Goal: Task Accomplishment & Management: Use online tool/utility

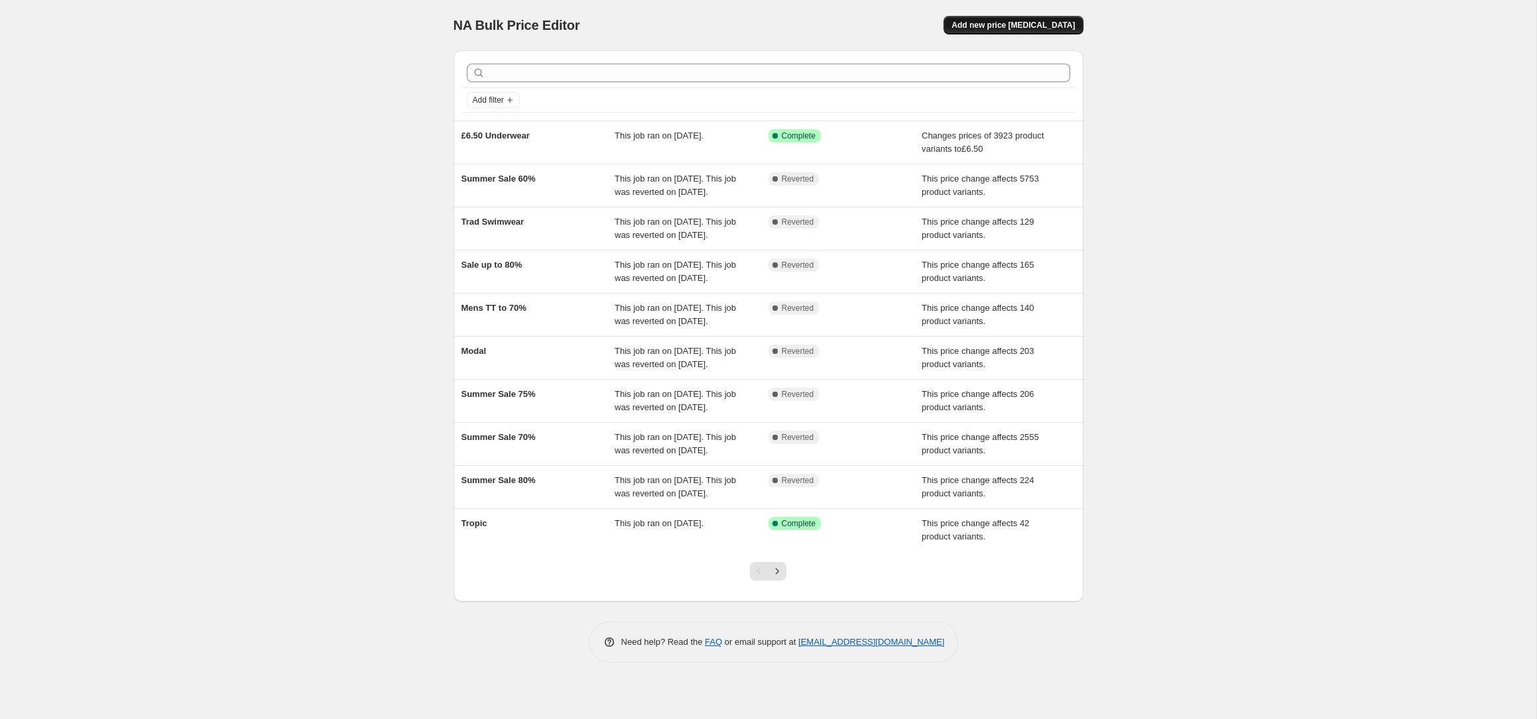
click at [1025, 24] on span "Add new price change job" at bounding box center [1012, 25] width 123 height 11
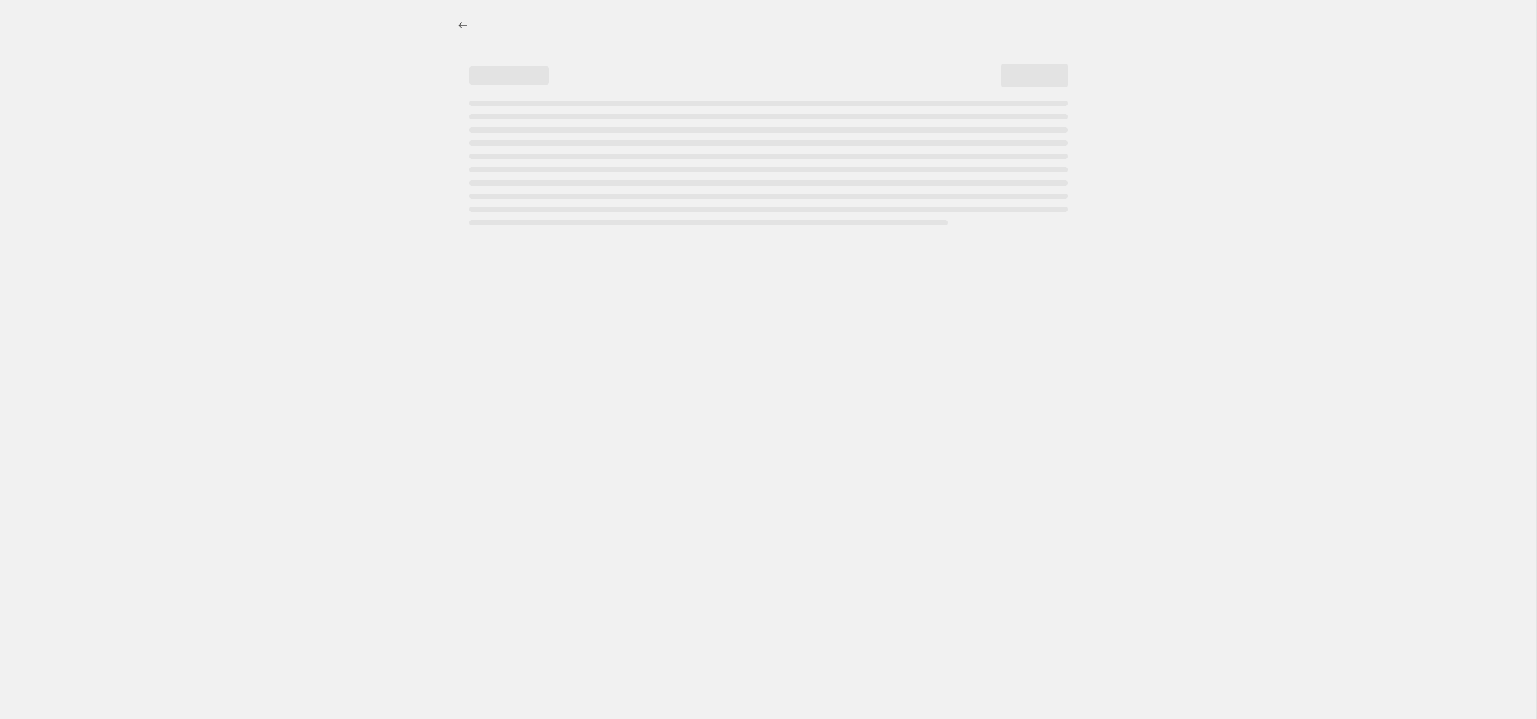
select select "percentage"
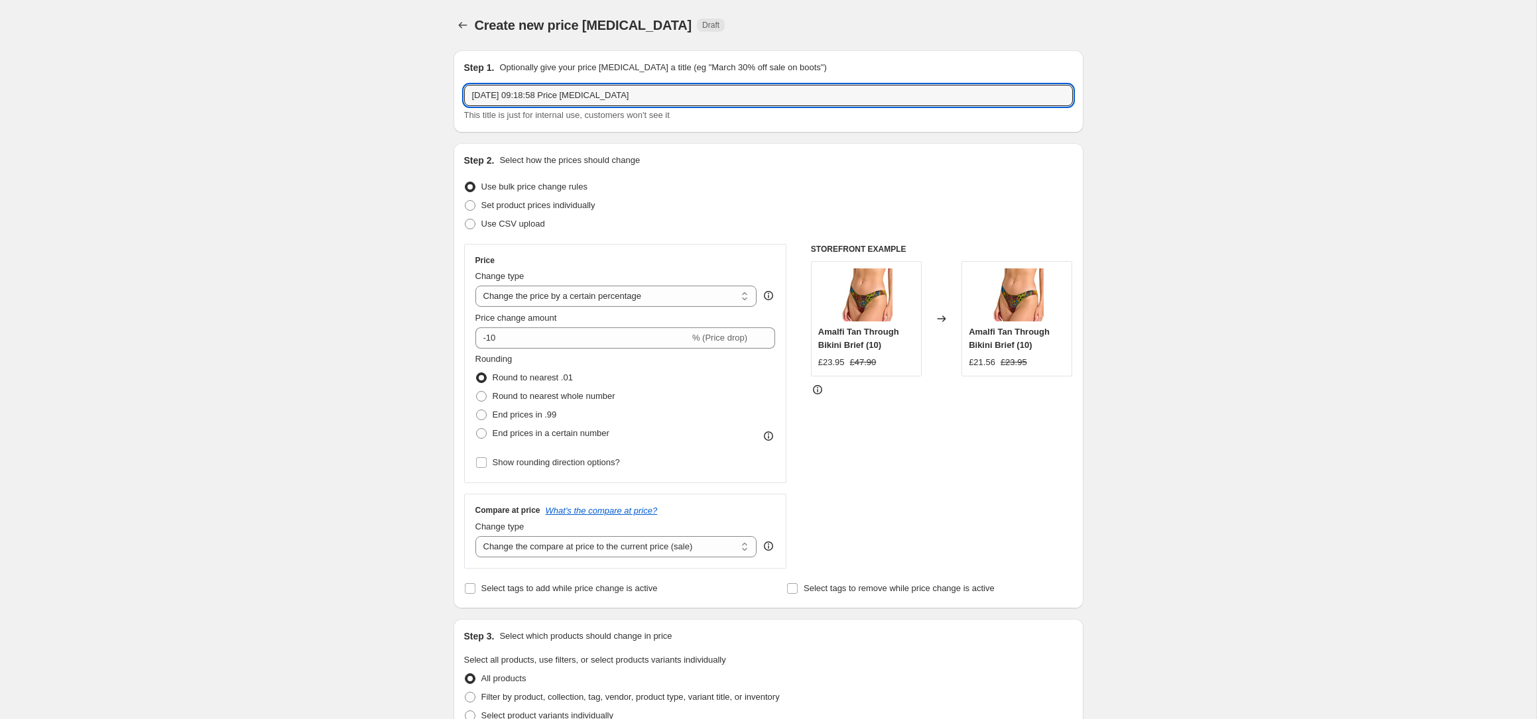
drag, startPoint x: 723, startPoint y: 91, endPoint x: 295, endPoint y: 87, distance: 428.3
click at [295, 87] on div "Create new price change job. This page is ready Create new price change job Dra…" at bounding box center [768, 662] width 1536 height 1325
type input "Oct 65% TT"
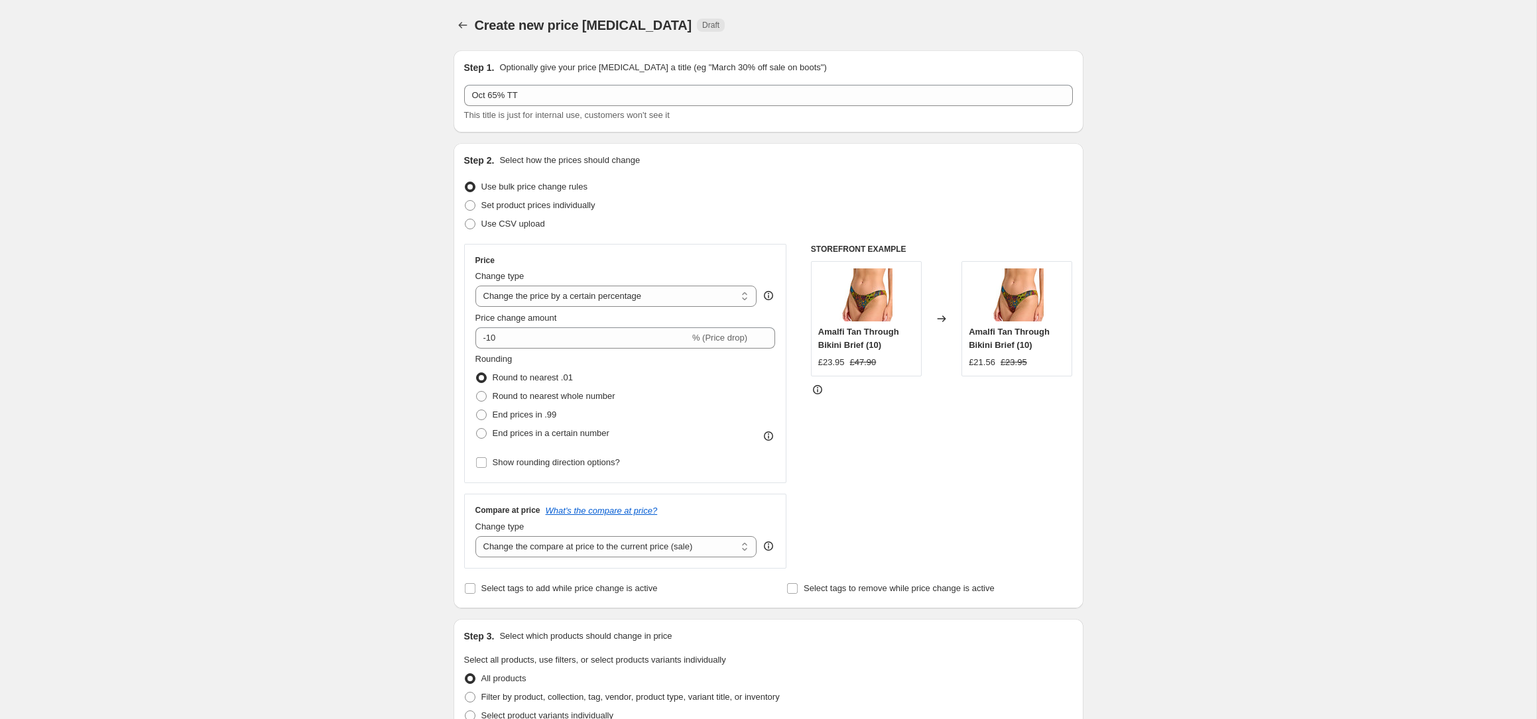
click at [174, 162] on div "Create new price change job. This page is ready Create new price change job Dra…" at bounding box center [768, 662] width 1536 height 1325
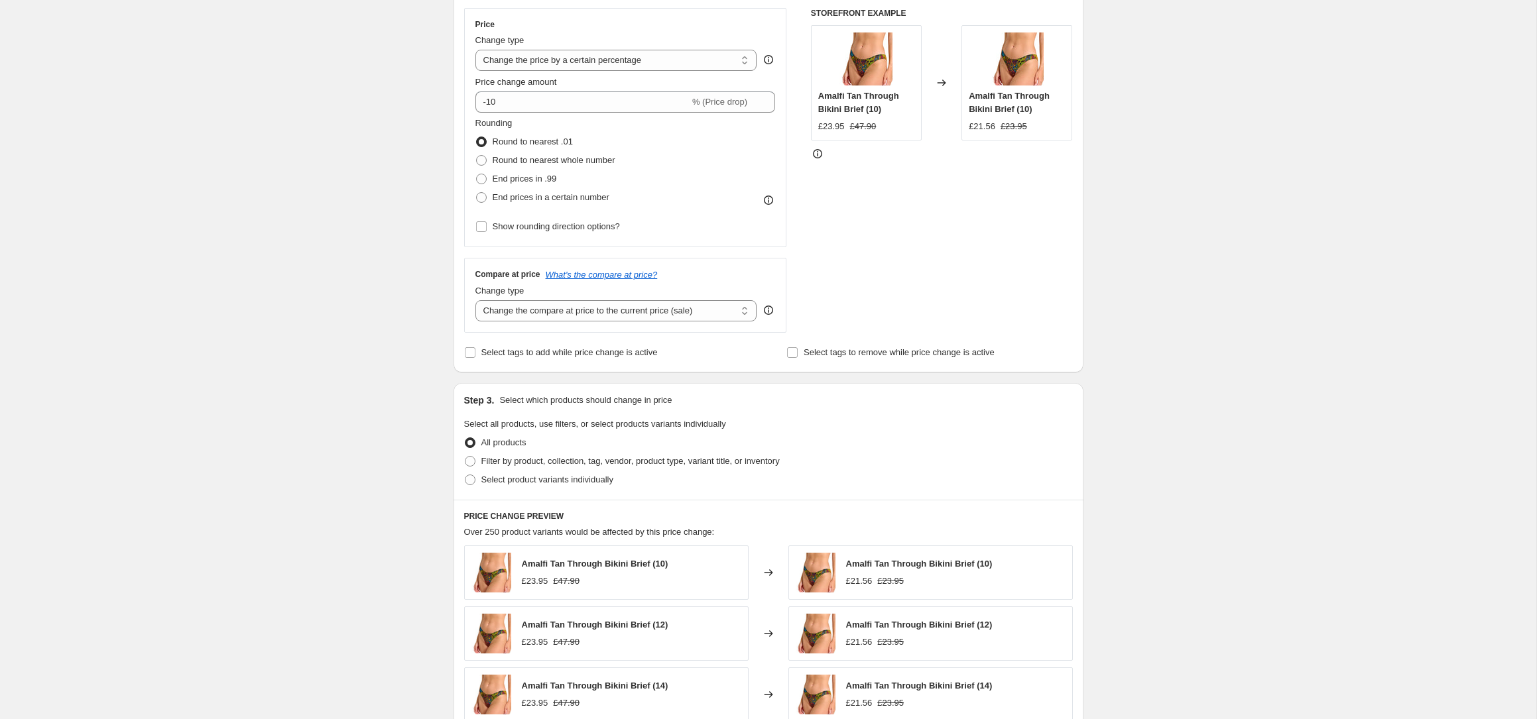
scroll to position [240, 0]
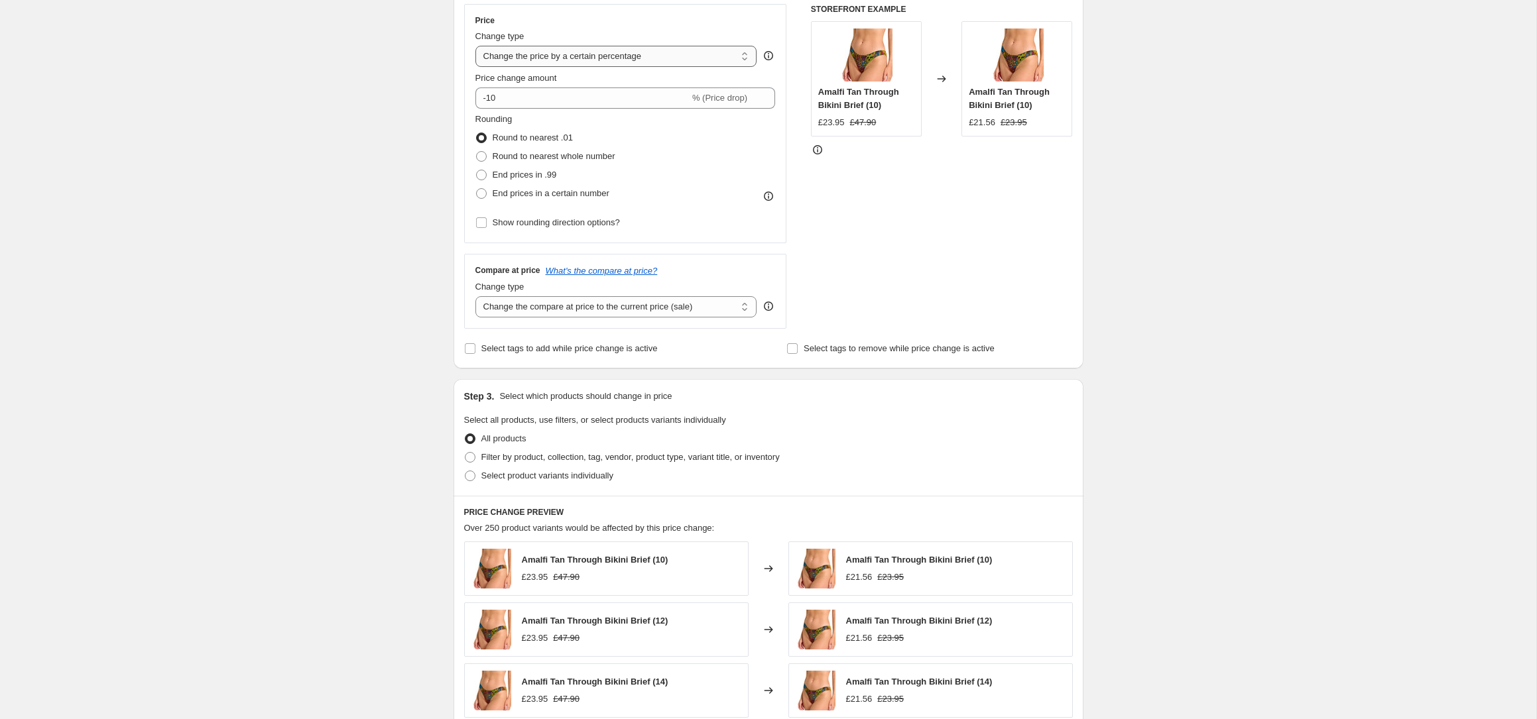
click at [558, 60] on select "Change the price to a certain amount Change the price by a certain amount Chang…" at bounding box center [616, 56] width 282 height 21
select select "pcap"
click at [475, 46] on select "Change the price to a certain amount Change the price by a certain amount Chang…" at bounding box center [616, 56] width 282 height 21
type input "-20"
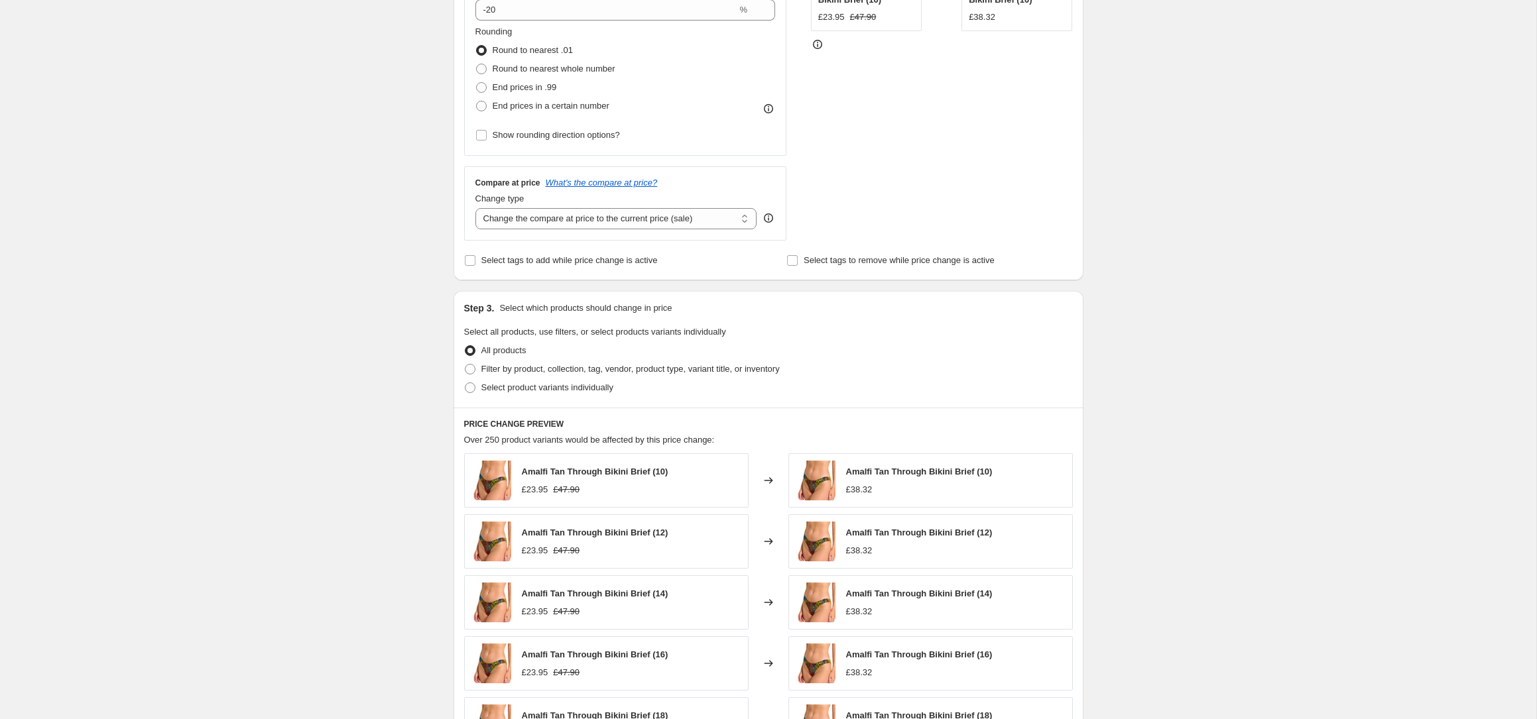
scroll to position [346, 0]
click at [624, 216] on select "Change the compare at price to the current price (sale) Change the compare at p…" at bounding box center [616, 218] width 282 height 21
select select "no_change"
click at [475, 208] on select "Change the compare at price to the current price (sale) Change the compare at p…" at bounding box center [616, 218] width 282 height 21
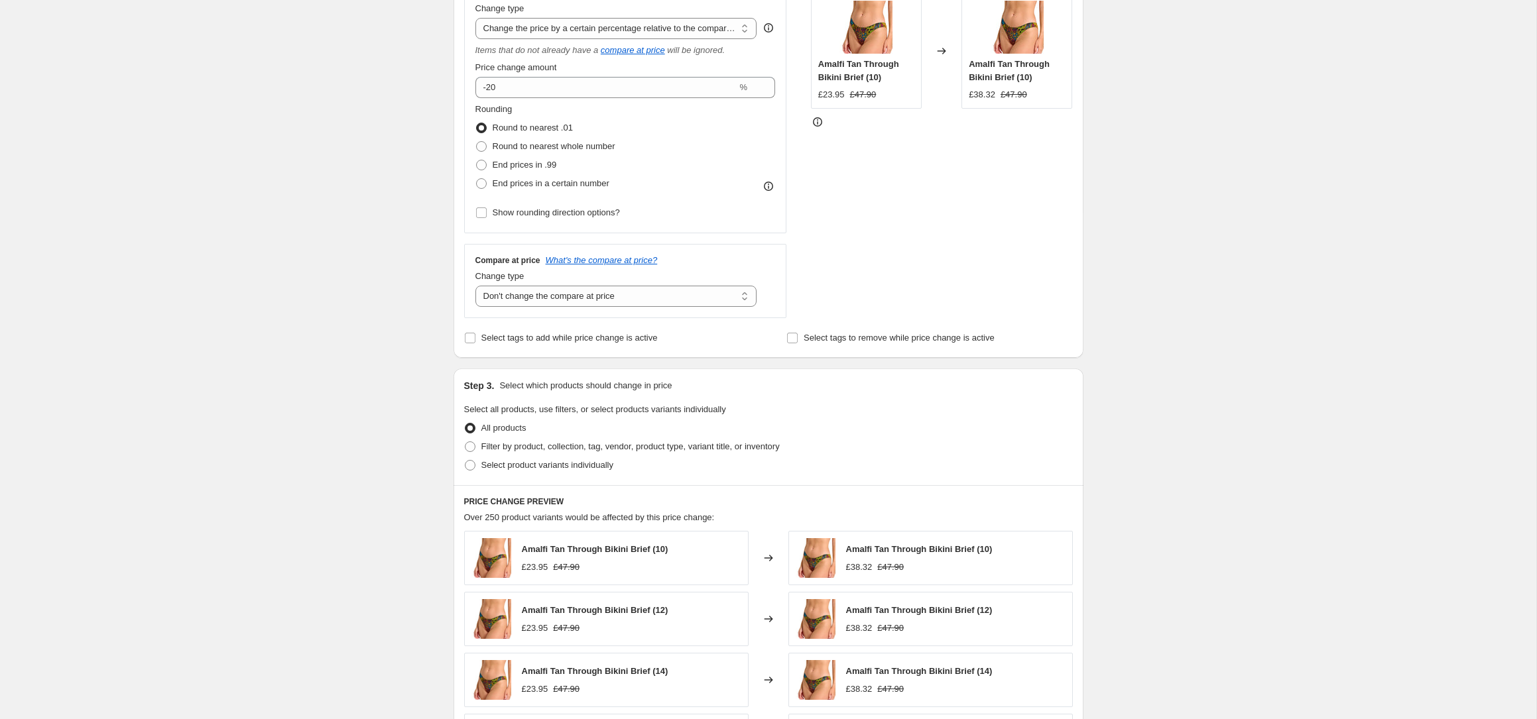
scroll to position [167, 0]
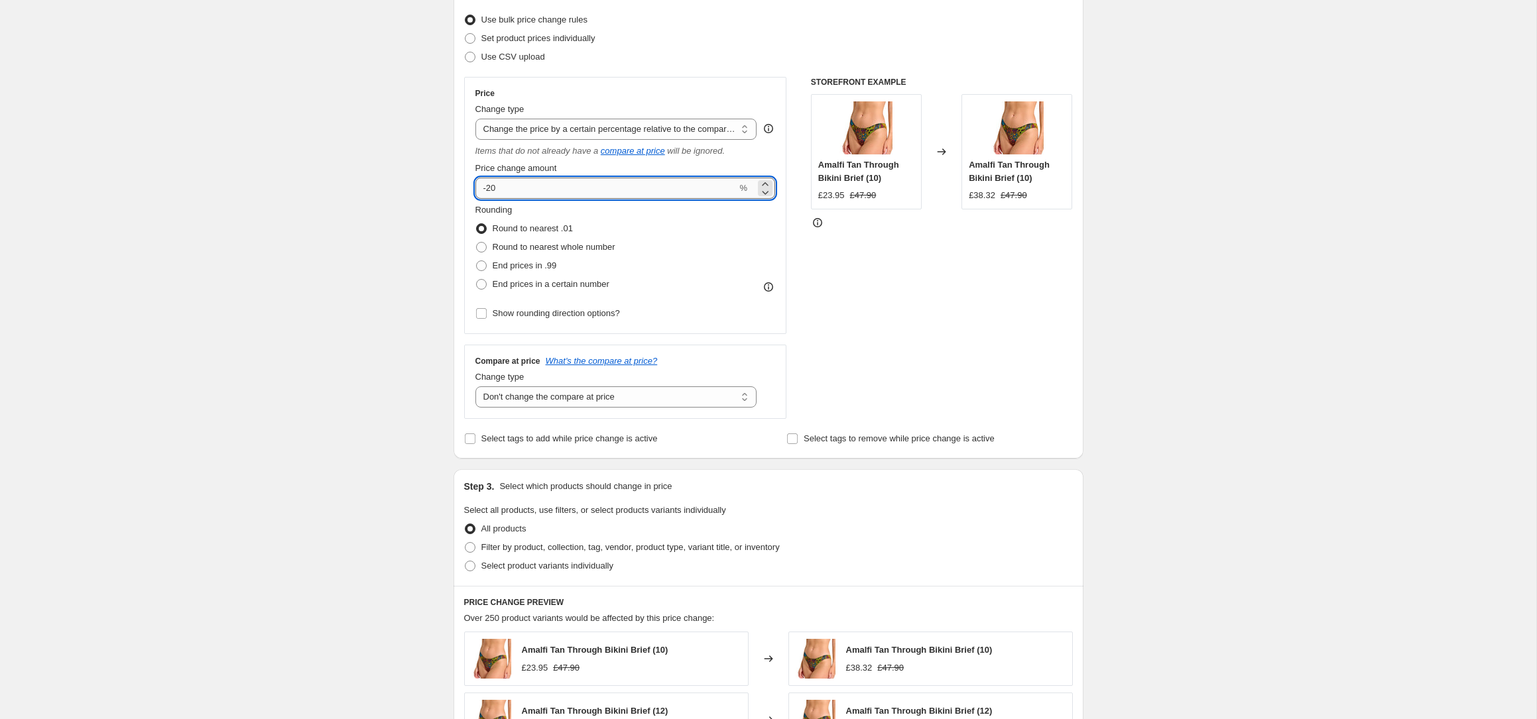
drag, startPoint x: 505, startPoint y: 191, endPoint x: 478, endPoint y: 190, distance: 26.6
click at [478, 190] on input "-20" at bounding box center [606, 188] width 262 height 21
click at [417, 204] on div "Create new price change job. This page is ready Create new price change job Dra…" at bounding box center [768, 504] width 1536 height 1343
click at [524, 188] on input "-65" at bounding box center [606, 188] width 262 height 21
type input "-60"
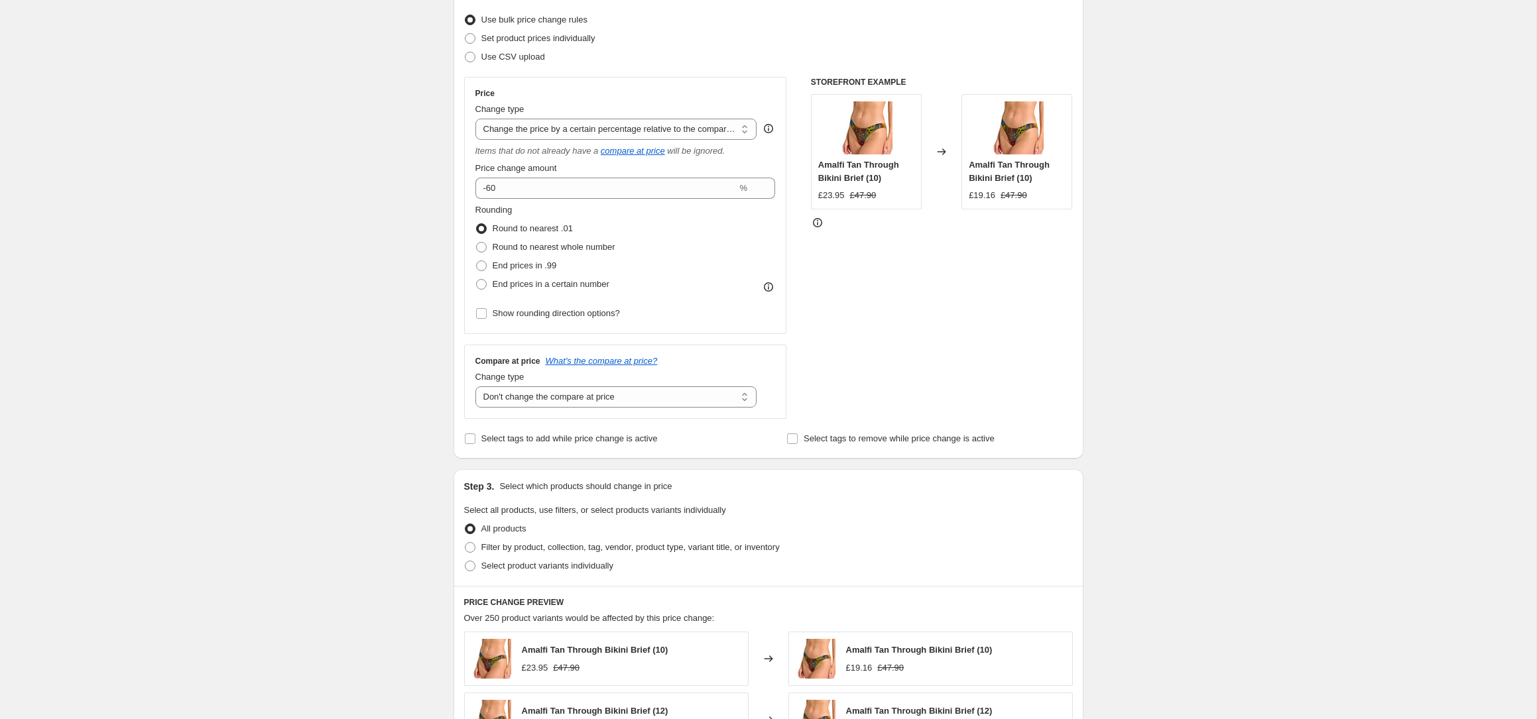
click at [385, 212] on div "Create new price change job. This page is ready Create new price change job Dra…" at bounding box center [768, 504] width 1536 height 1343
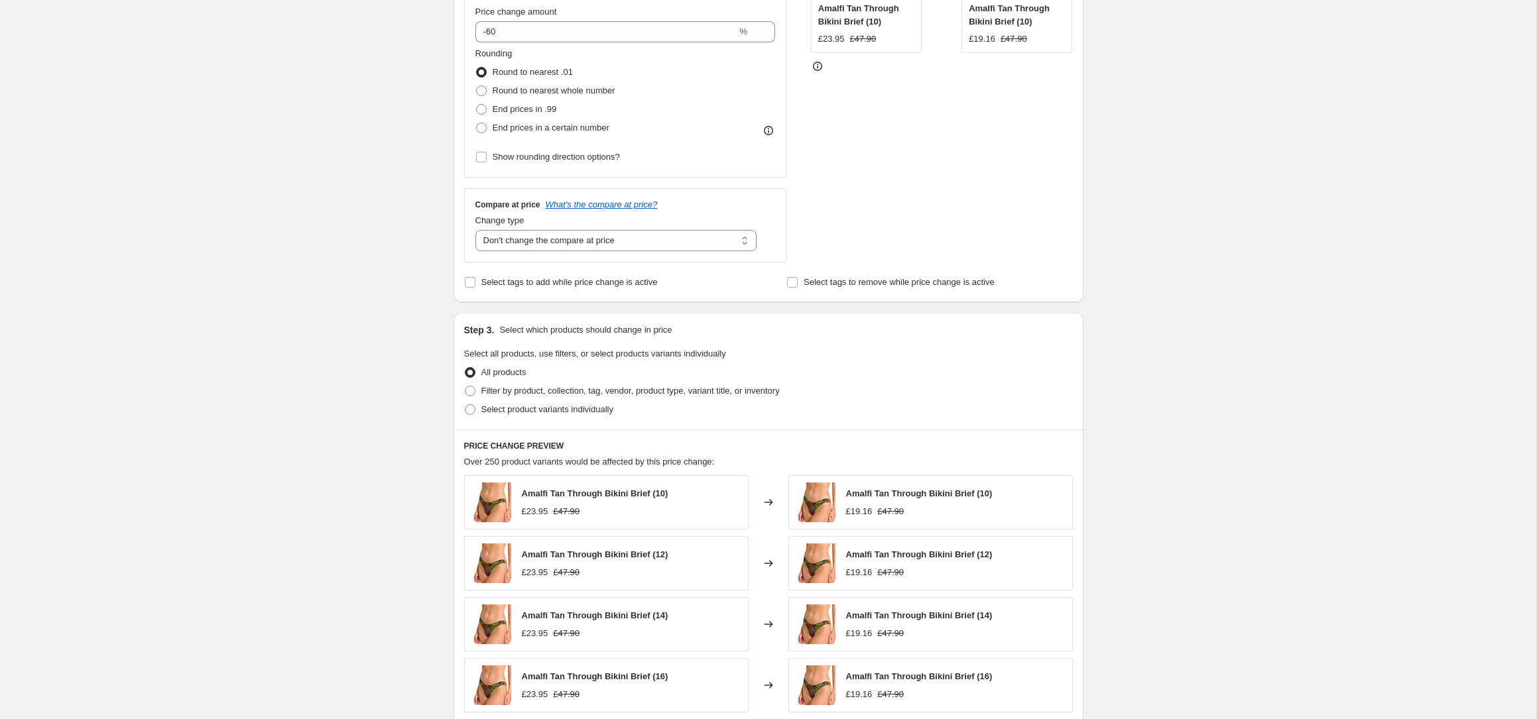
scroll to position [324, 0]
click at [646, 390] on span "Filter by product, collection, tag, vendor, product type, variant title, or inv…" at bounding box center [630, 390] width 298 height 10
click at [465, 386] on input "Filter by product, collection, tag, vendor, product type, variant title, or inv…" at bounding box center [465, 385] width 1 height 1
radio input "true"
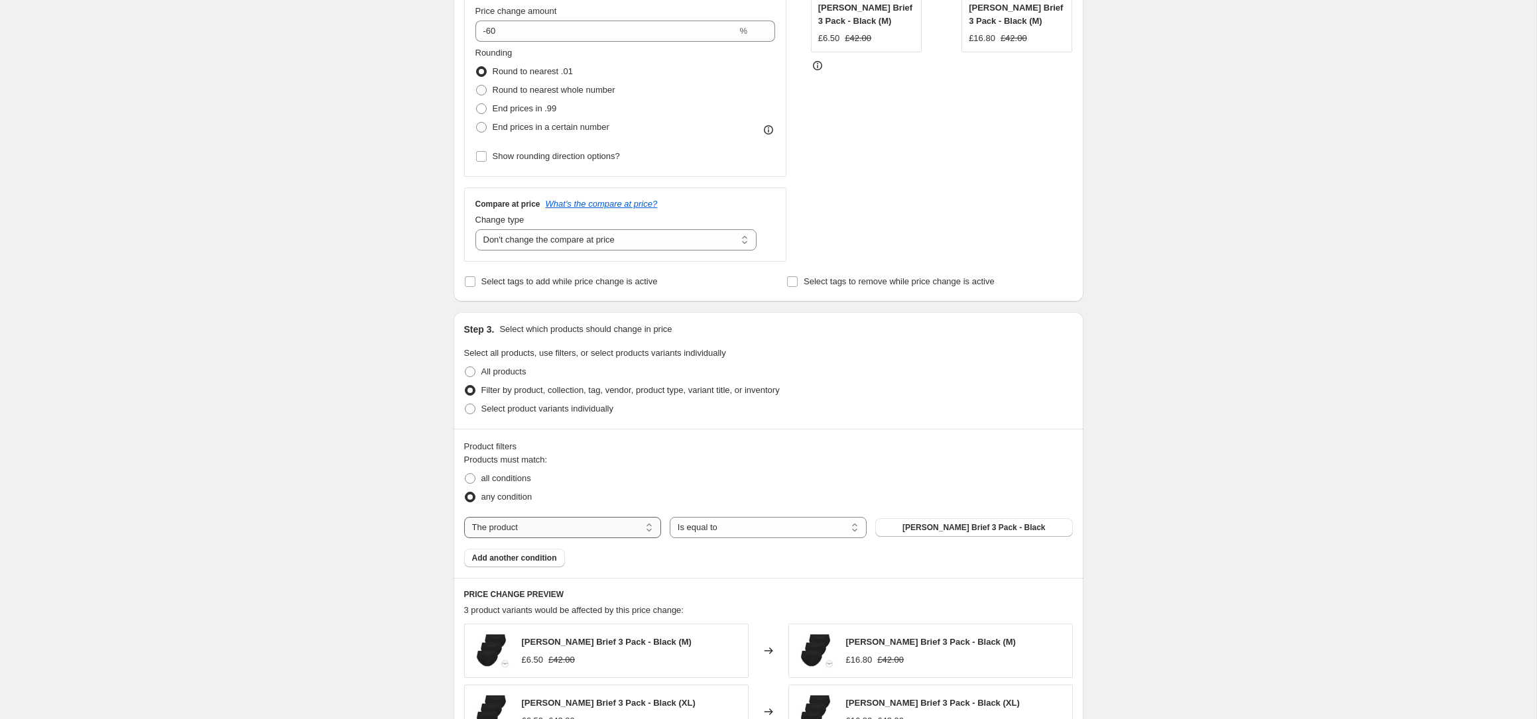
click at [551, 524] on select "The product The product's collection The product's tag The product's vendor The…" at bounding box center [562, 527] width 197 height 21
select select "collection"
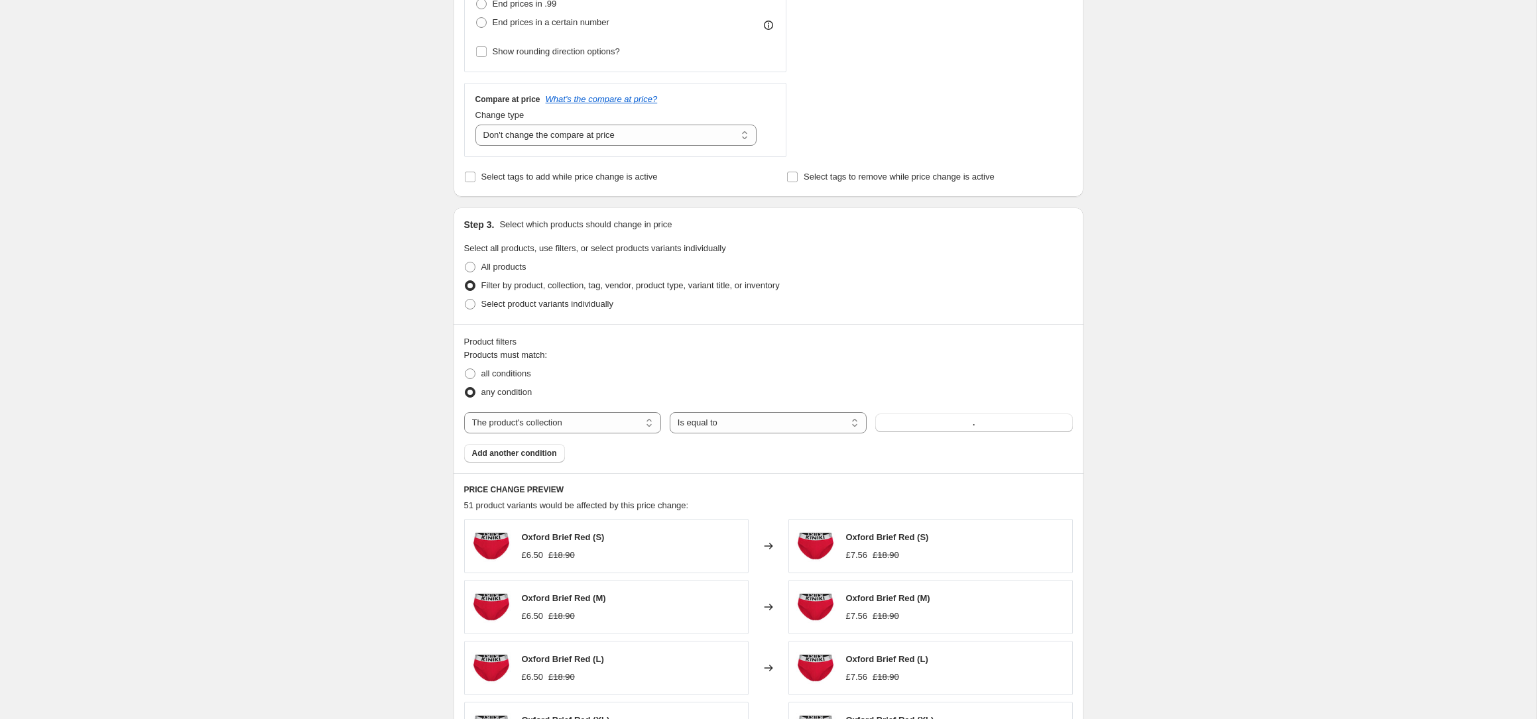
scroll to position [463, 0]
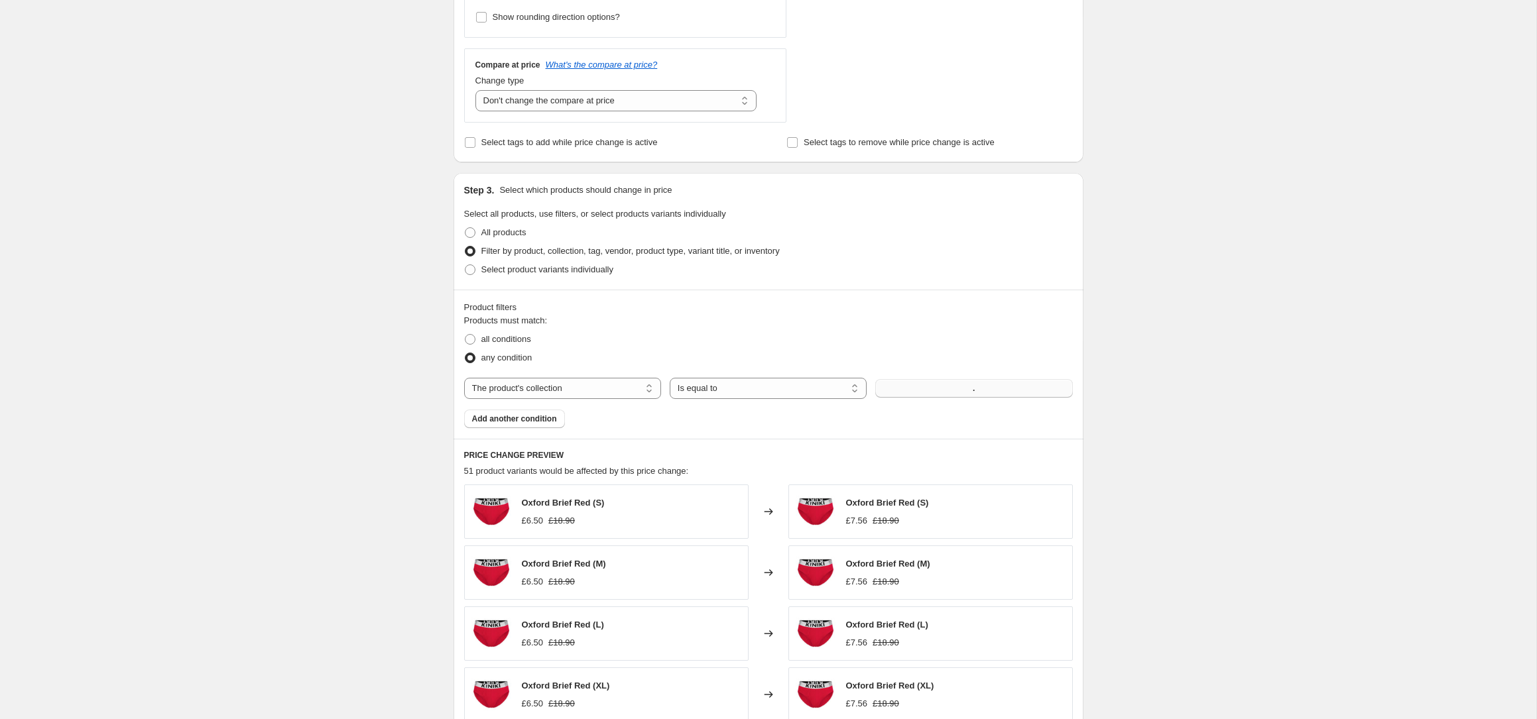
click at [916, 391] on button "." at bounding box center [973, 388] width 197 height 19
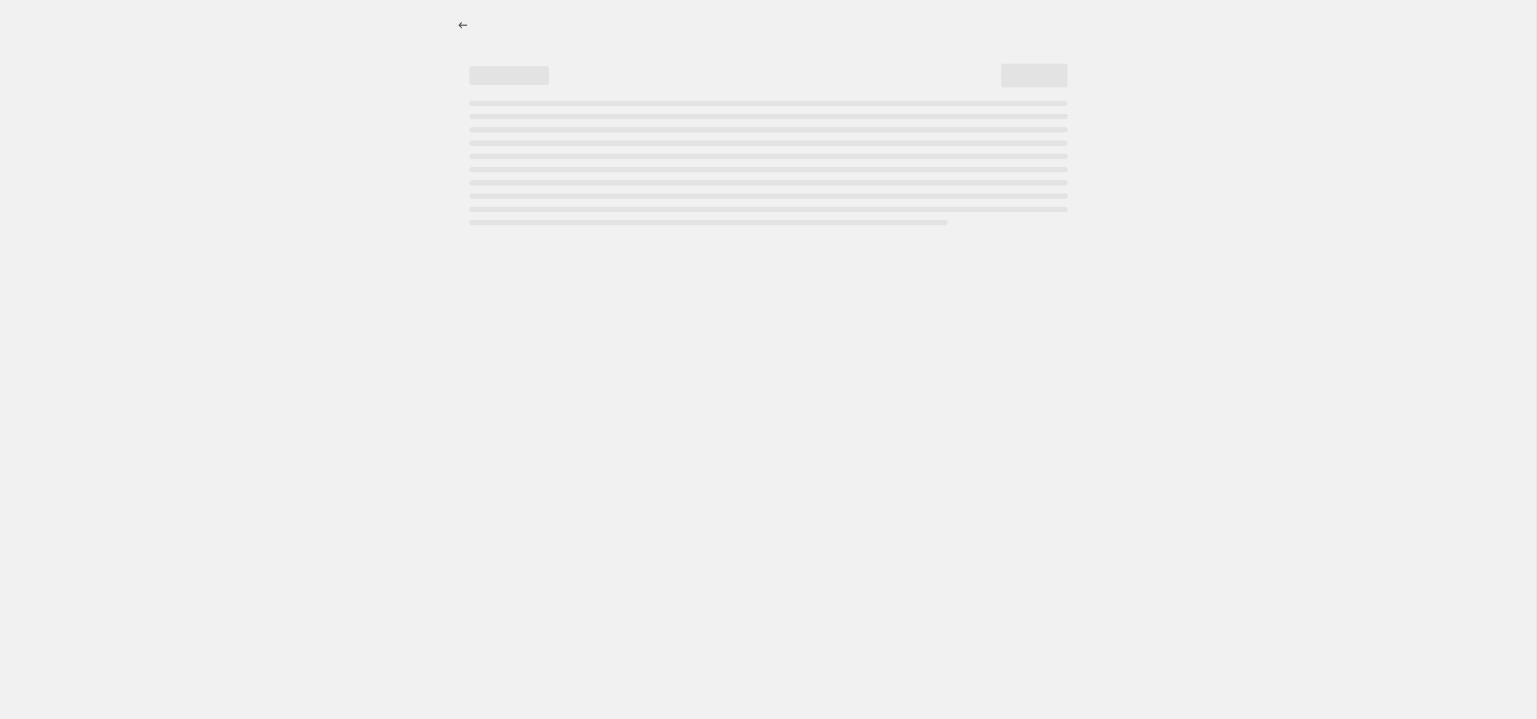
select select "percentage"
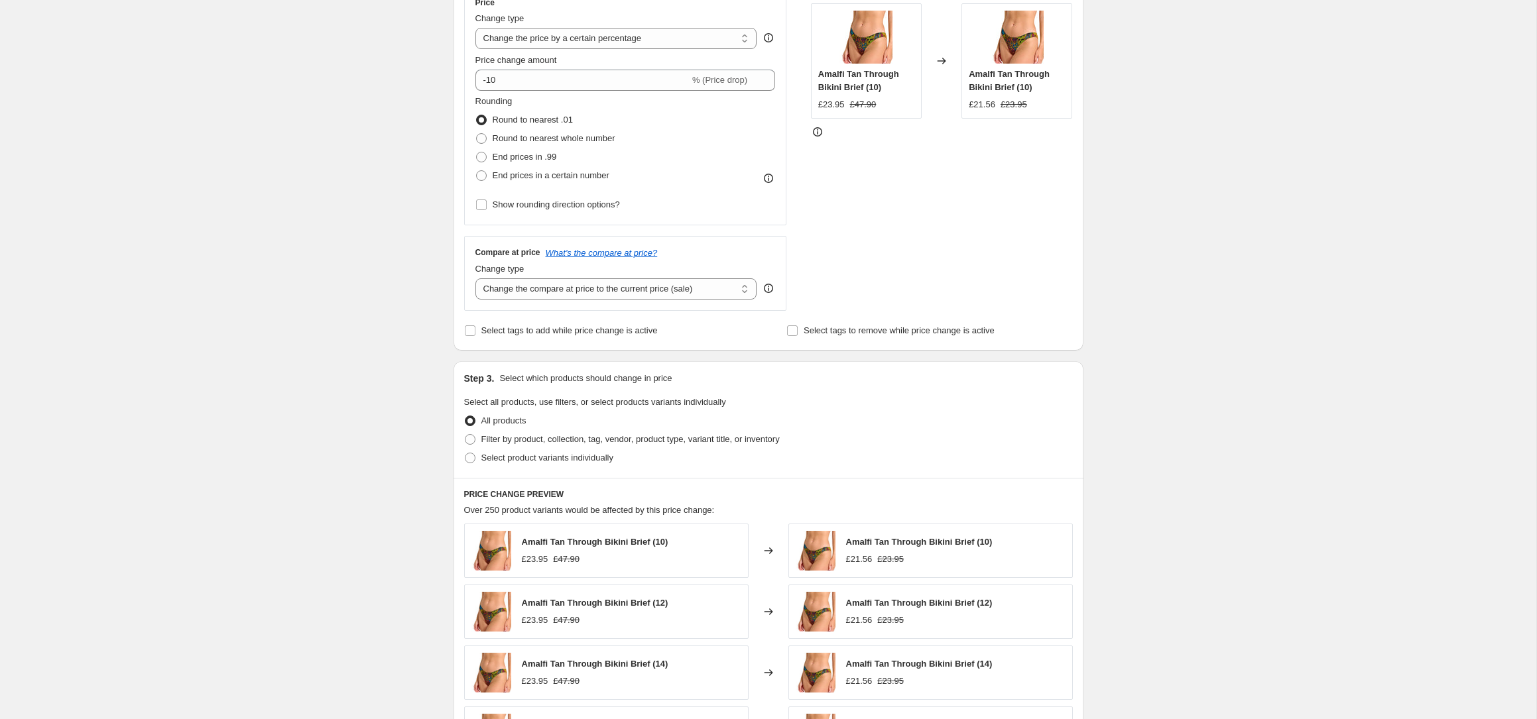
scroll to position [294, 0]
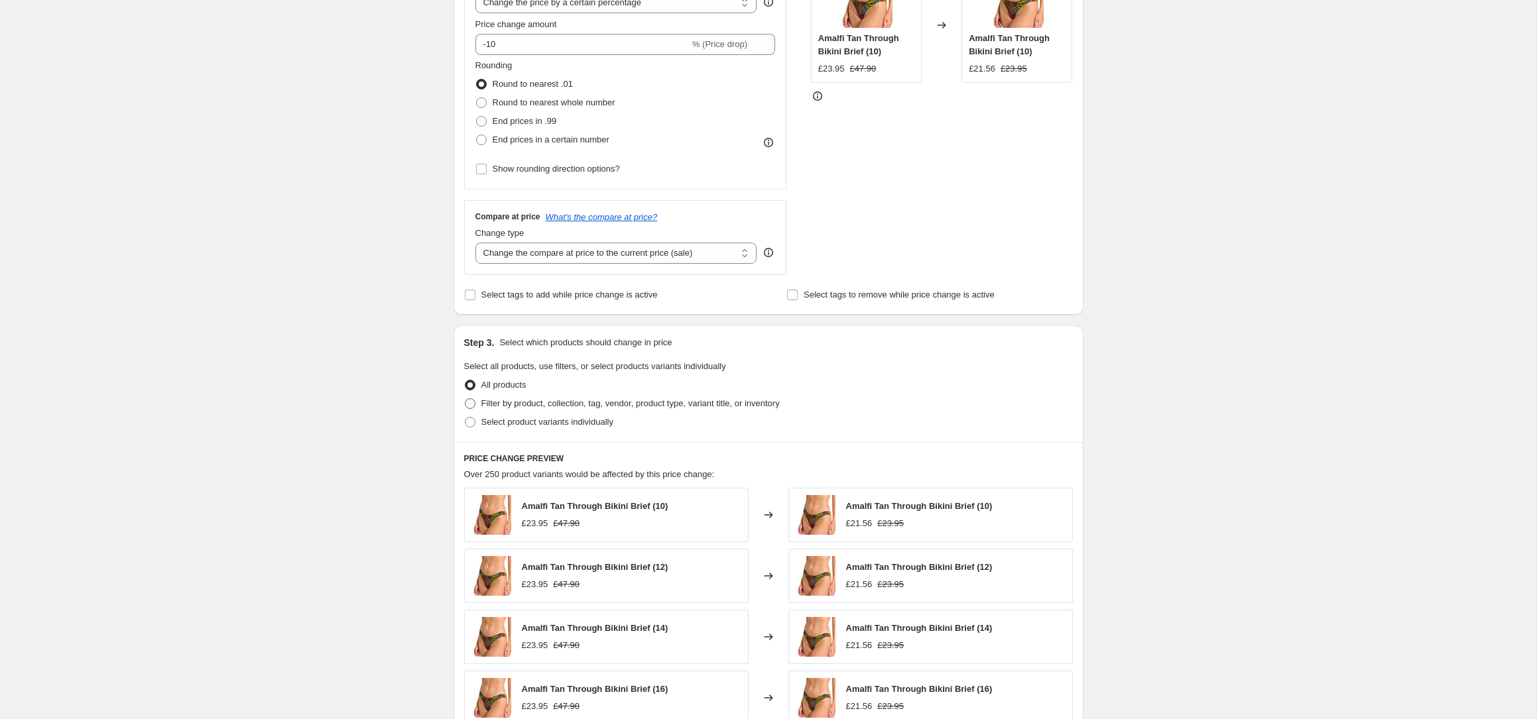
click at [631, 402] on span "Filter by product, collection, tag, vendor, product type, variant title, or inv…" at bounding box center [630, 403] width 298 height 10
click at [465, 399] on input "Filter by product, collection, tag, vendor, product type, variant title, or inv…" at bounding box center [465, 398] width 1 height 1
radio input "true"
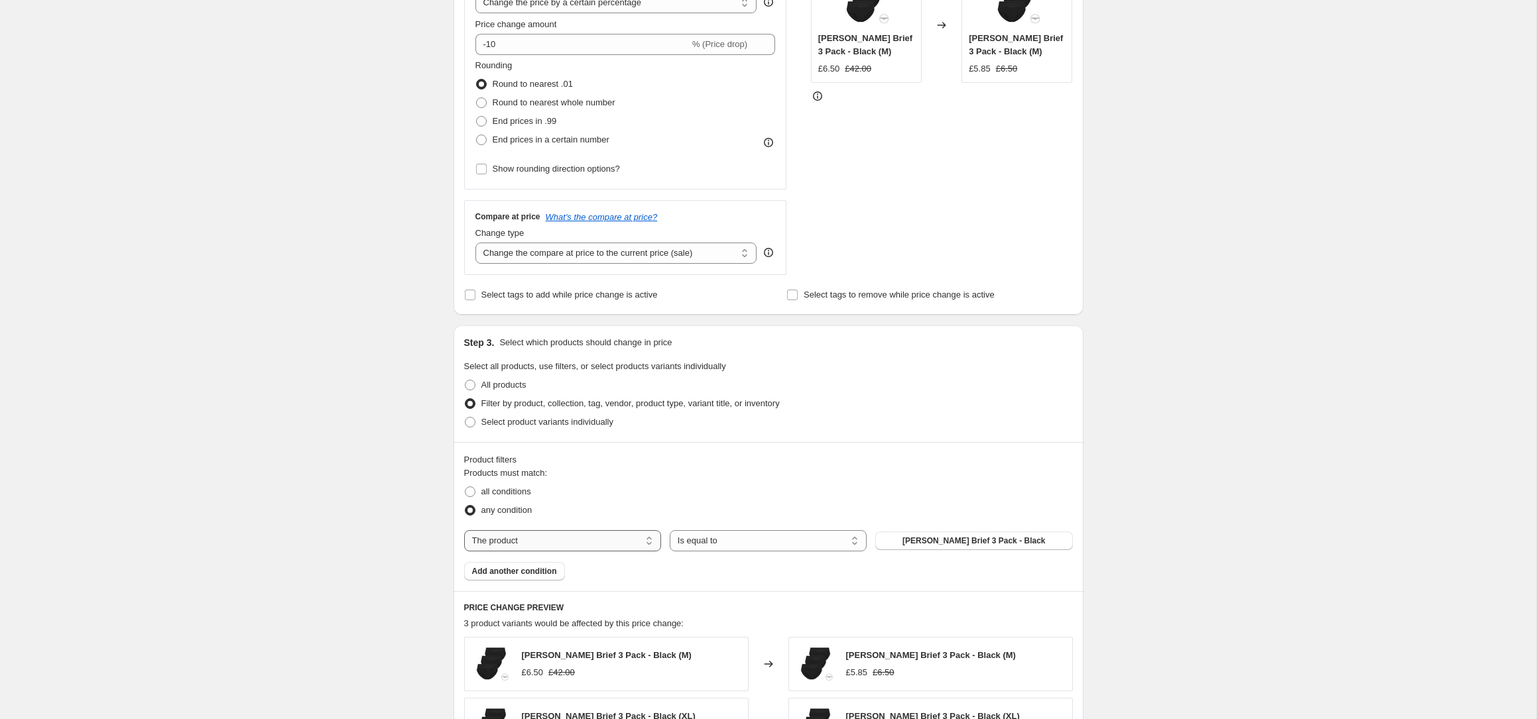
click at [609, 543] on select "The product The product's collection The product's tag The product's vendor The…" at bounding box center [562, 540] width 197 height 21
select select "collection"
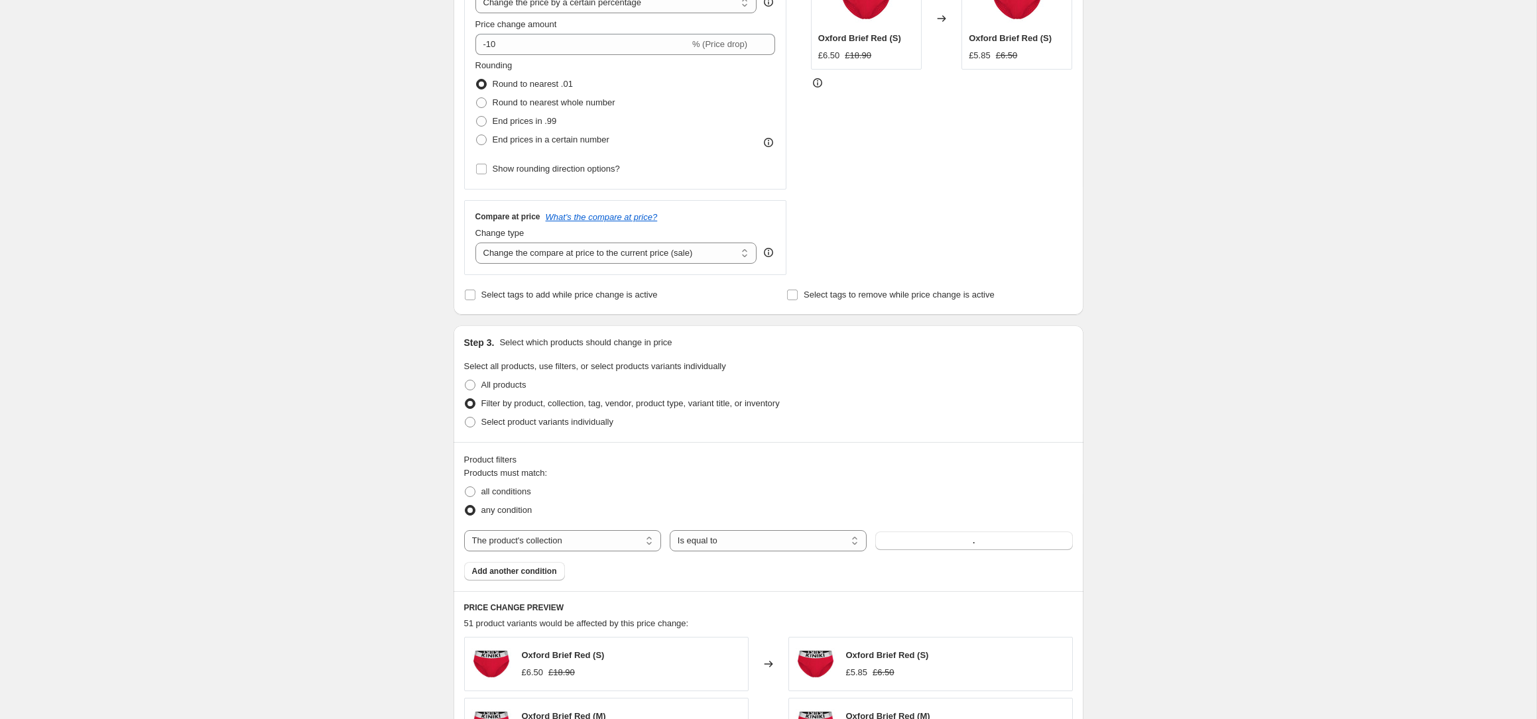
click at [898, 543] on button "." at bounding box center [973, 541] width 197 height 19
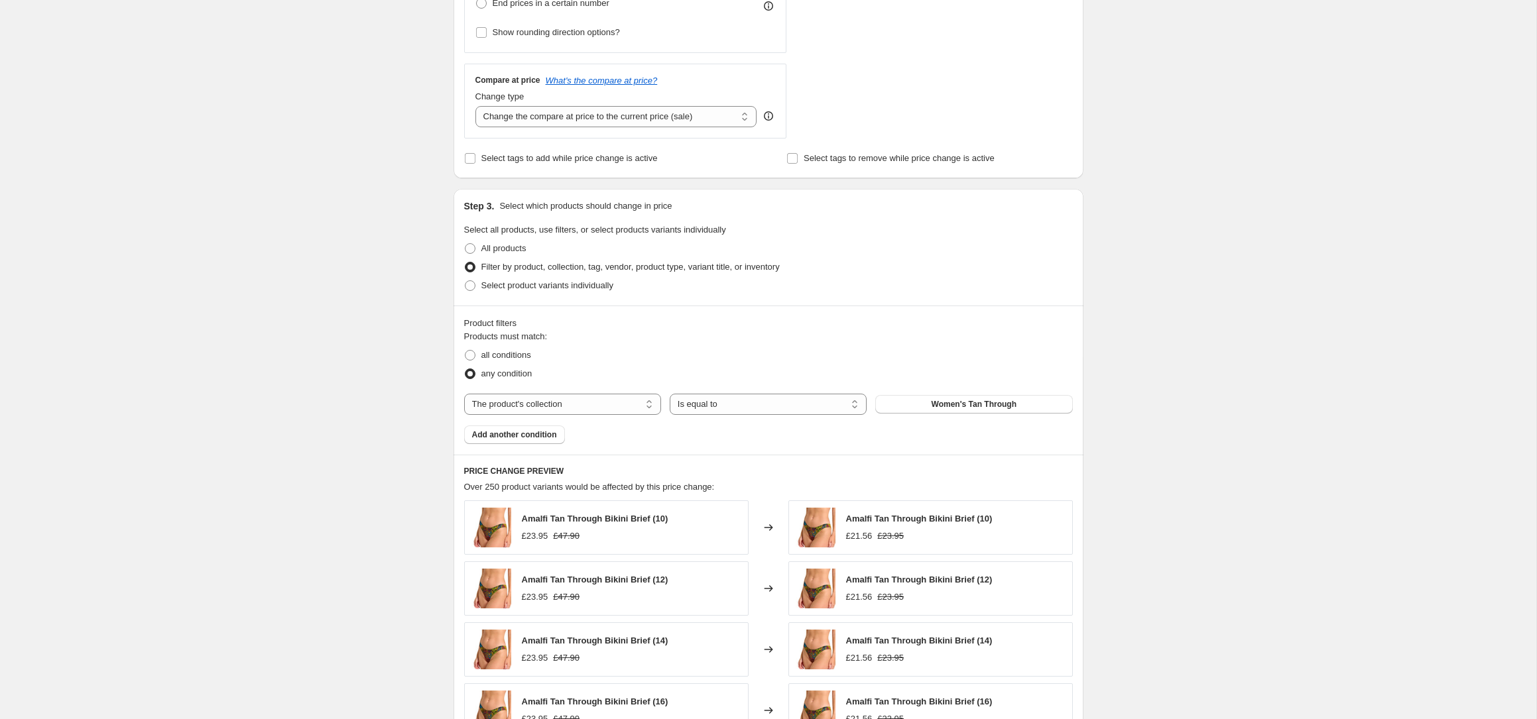
scroll to position [428, 0]
click at [522, 436] on span "Add another condition" at bounding box center [514, 437] width 85 height 11
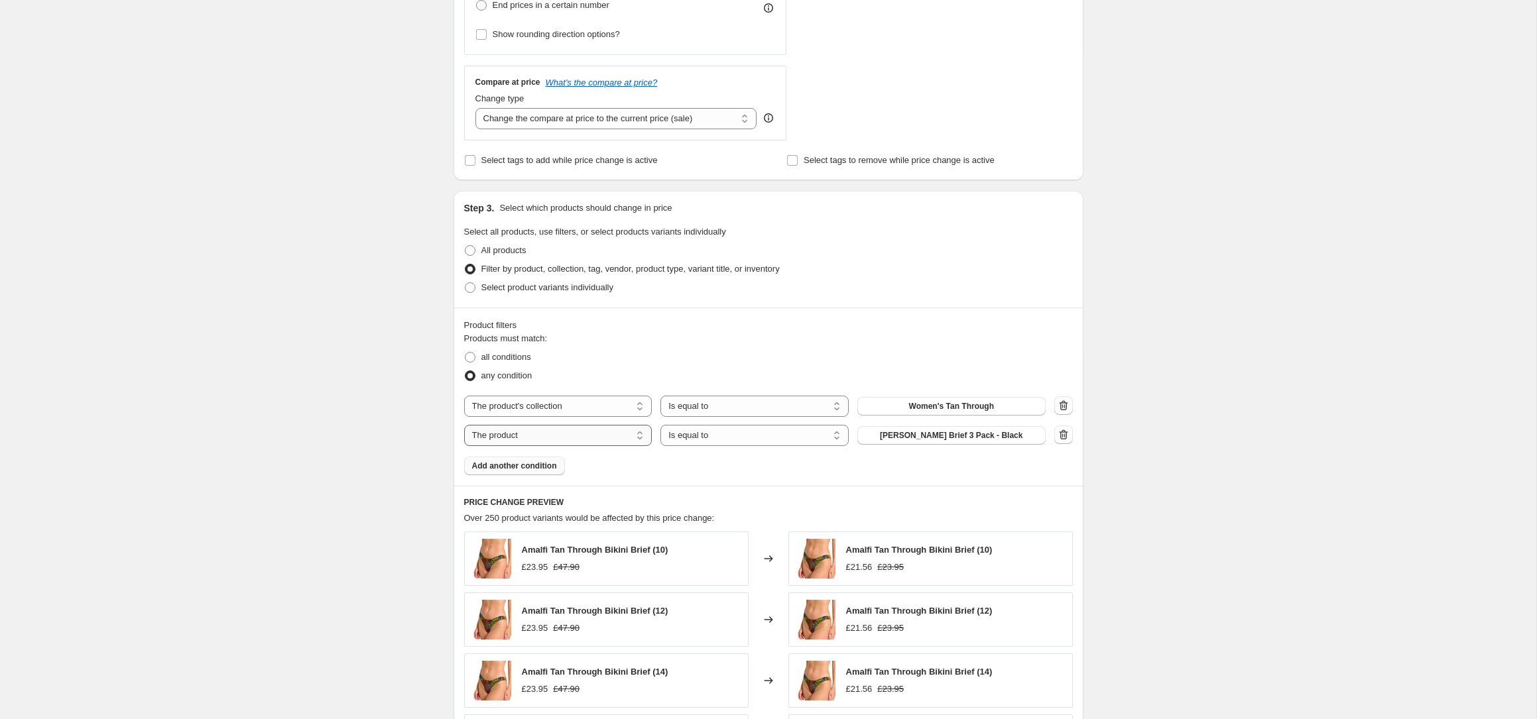
click at [549, 440] on select "The product The product's collection The product's tag The product's vendor The…" at bounding box center [558, 435] width 188 height 21
select select "collection"
click at [924, 439] on button "." at bounding box center [951, 435] width 188 height 19
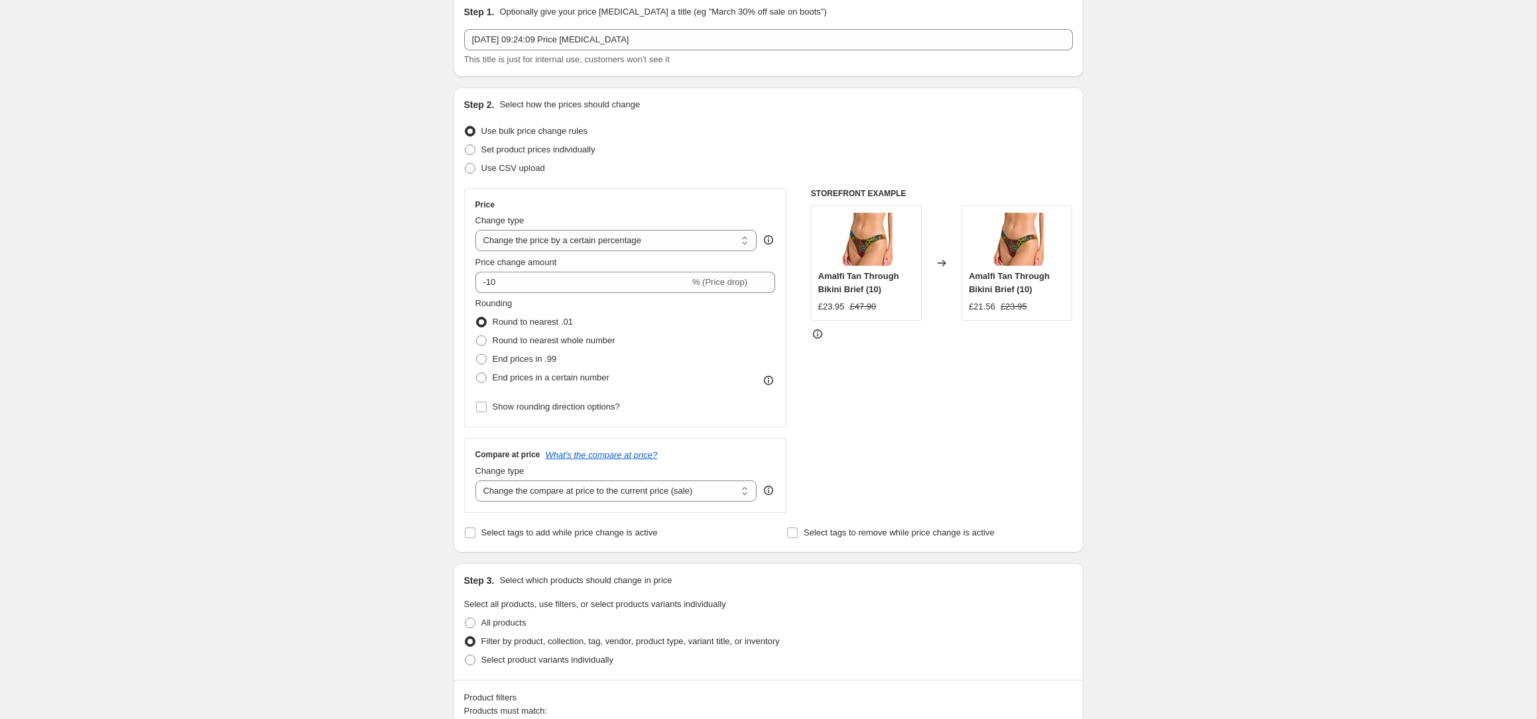
scroll to position [0, 0]
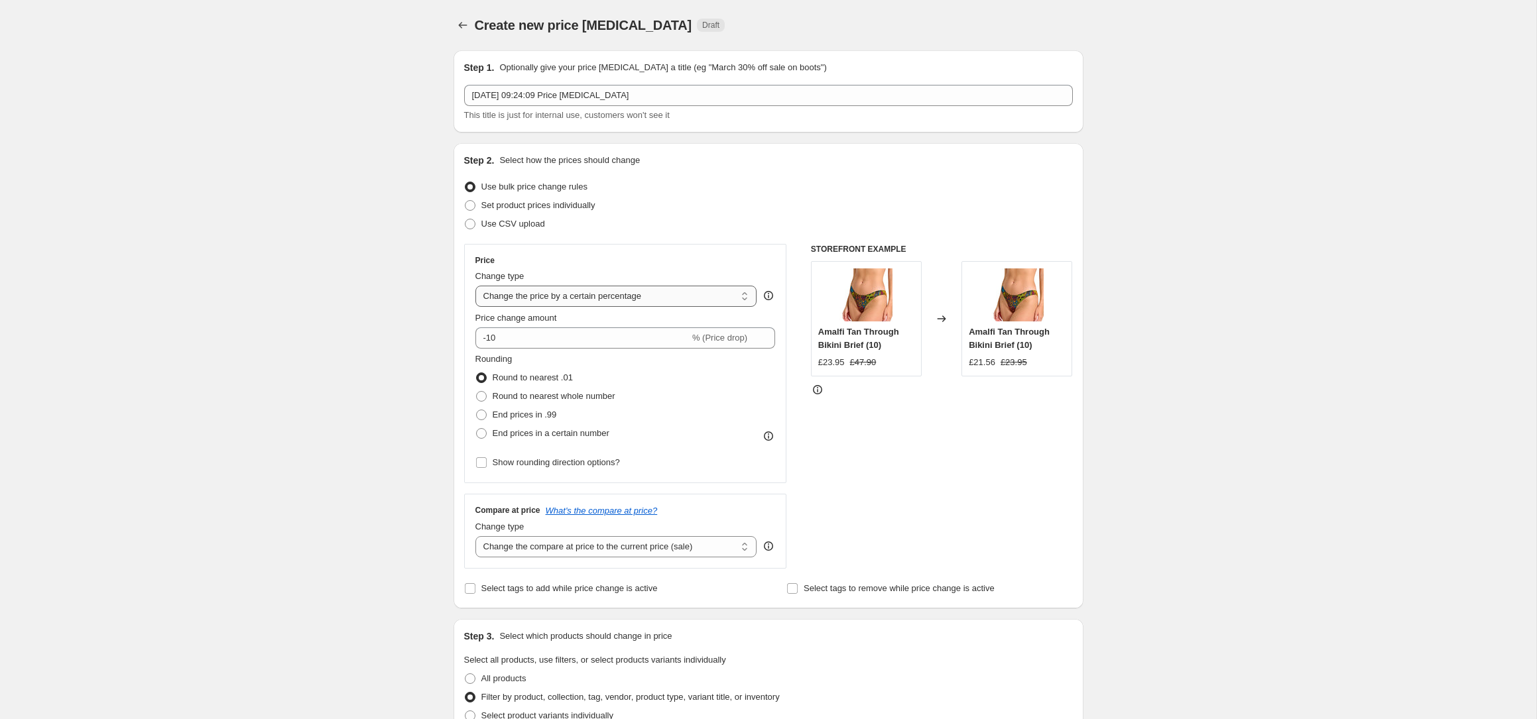
click at [579, 298] on select "Change the price to a certain amount Change the price by a certain amount Chang…" at bounding box center [616, 296] width 282 height 21
select select "pcap"
click at [475, 286] on select "Change the price to a certain amount Change the price by a certain amount Chang…" at bounding box center [616, 296] width 282 height 21
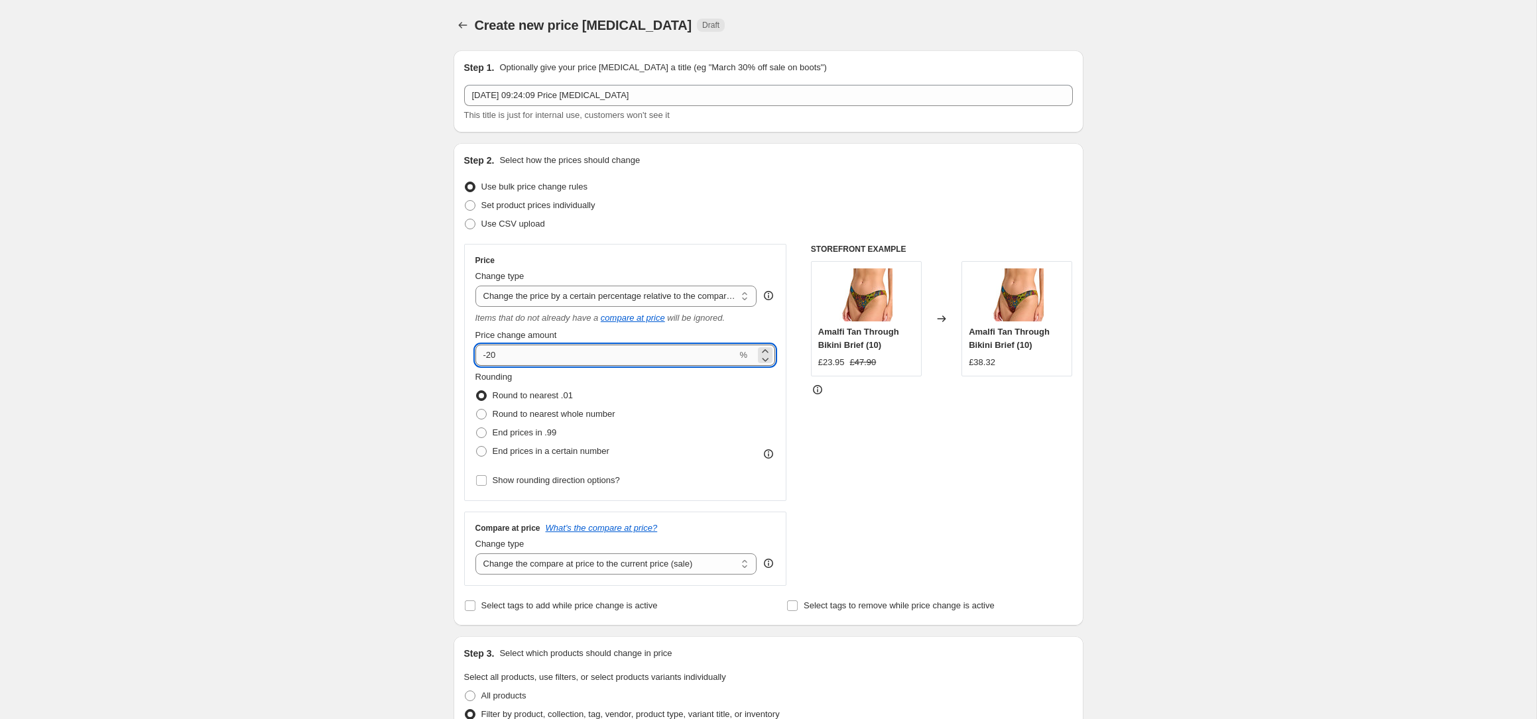
drag, startPoint x: 506, startPoint y: 355, endPoint x: 487, endPoint y: 351, distance: 19.0
click at [487, 351] on input "-20" at bounding box center [606, 355] width 262 height 21
type input "-60"
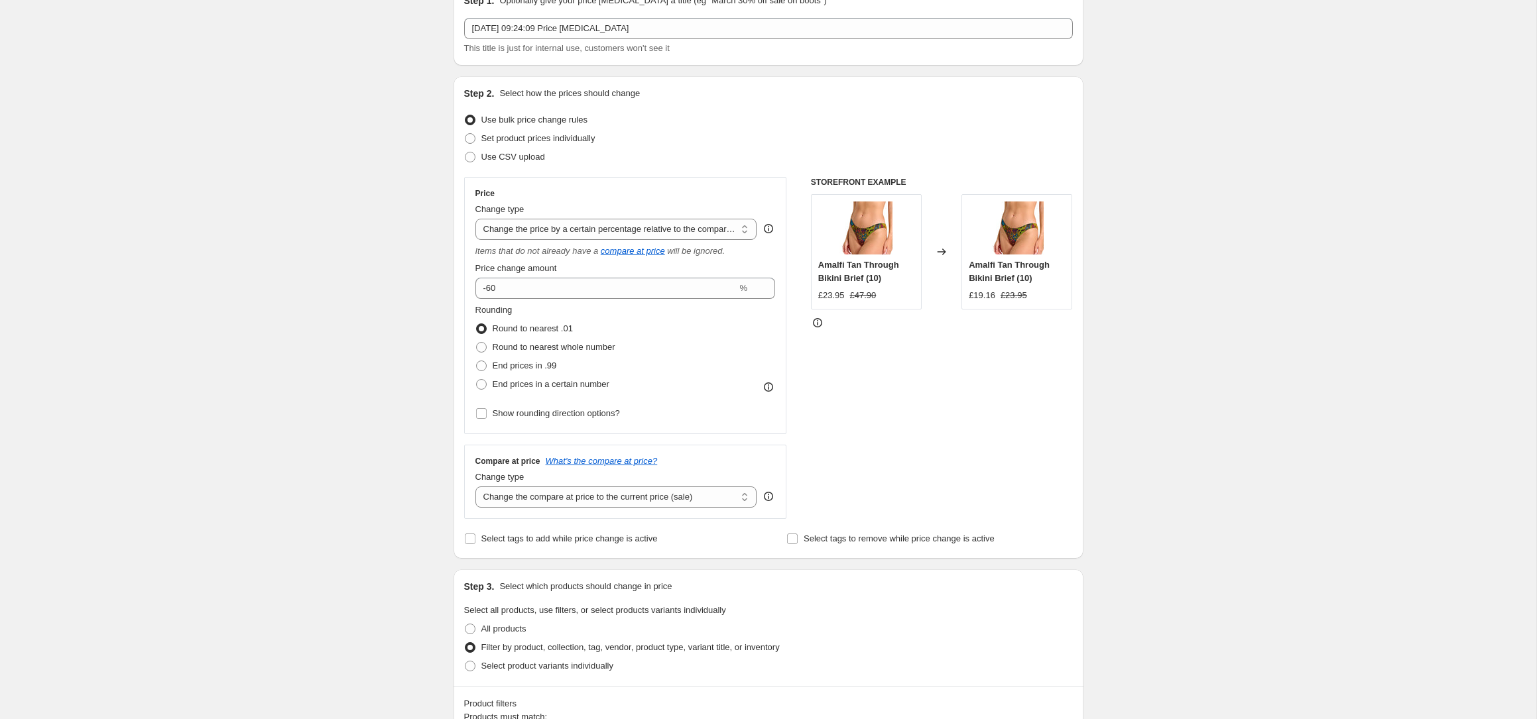
scroll to position [68, 0]
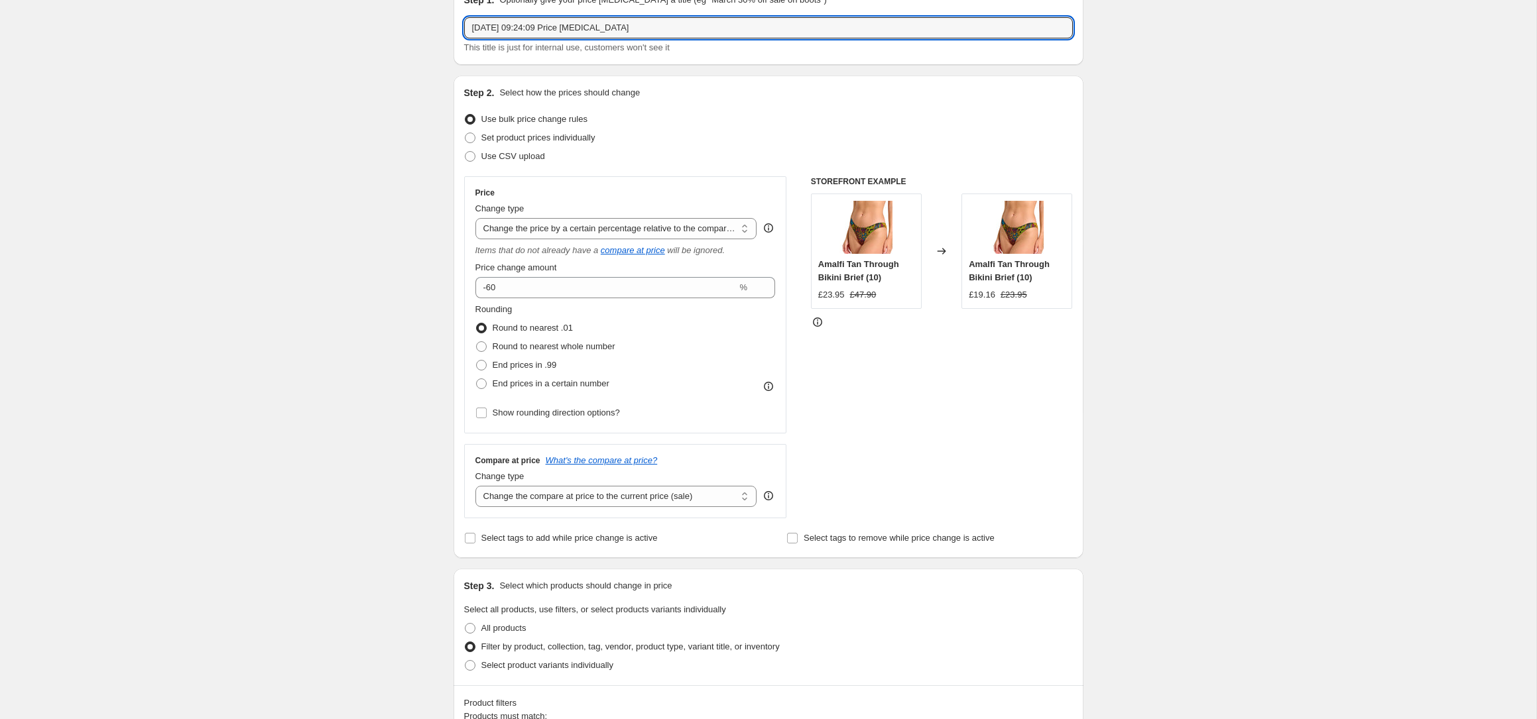
drag, startPoint x: 713, startPoint y: 33, endPoint x: 396, endPoint y: 21, distance: 317.2
click at [396, 21] on div "Create new price change job. This page is ready Create new price change job Dra…" at bounding box center [768, 692] width 1536 height 1521
click at [302, 188] on div "Create new price change job. This page is ready Create new price change job Dra…" at bounding box center [768, 692] width 1536 height 1521
click at [530, 26] on input "October 60% Sale" at bounding box center [768, 27] width 609 height 21
type input "October 60% TT Sale"
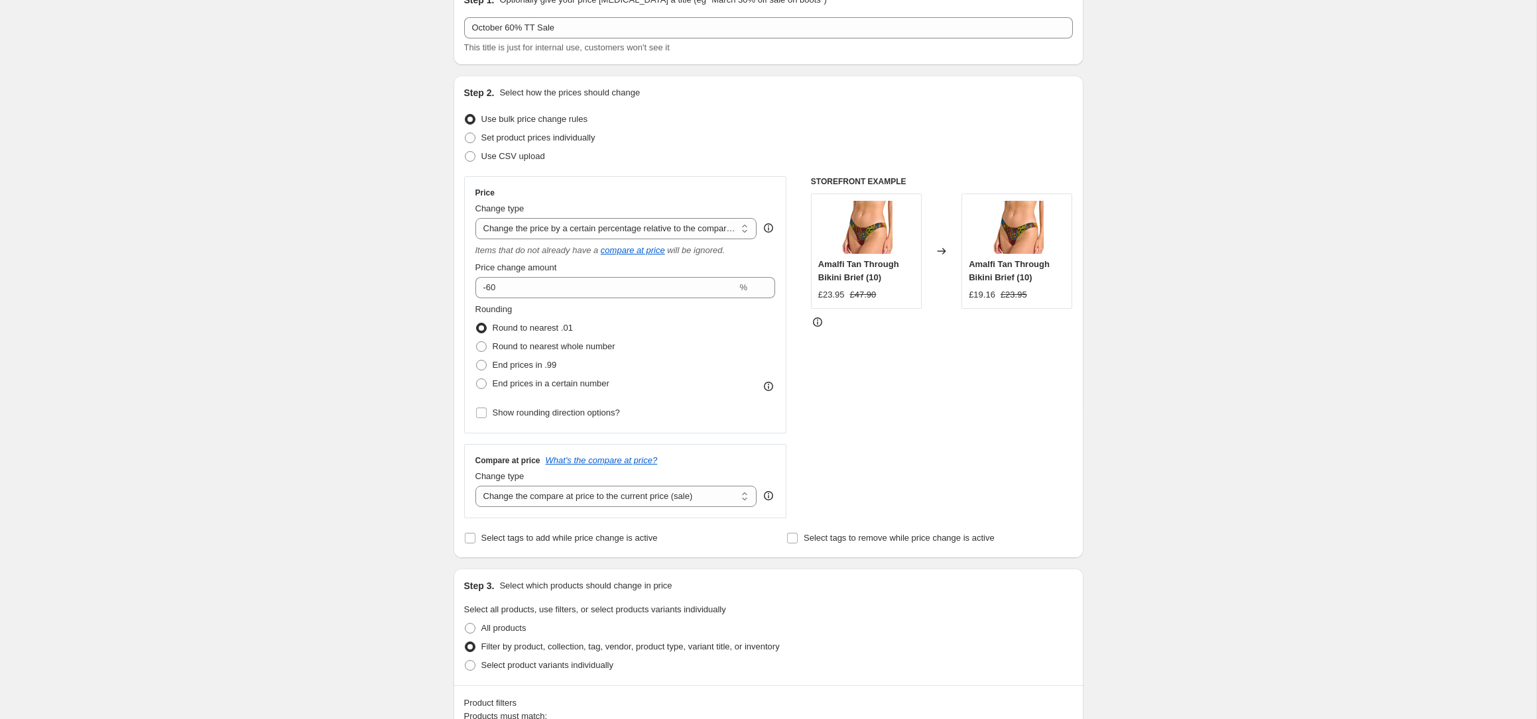
click at [414, 219] on div "Create new price change job. This page is ready Create new price change job Dra…" at bounding box center [768, 692] width 1536 height 1521
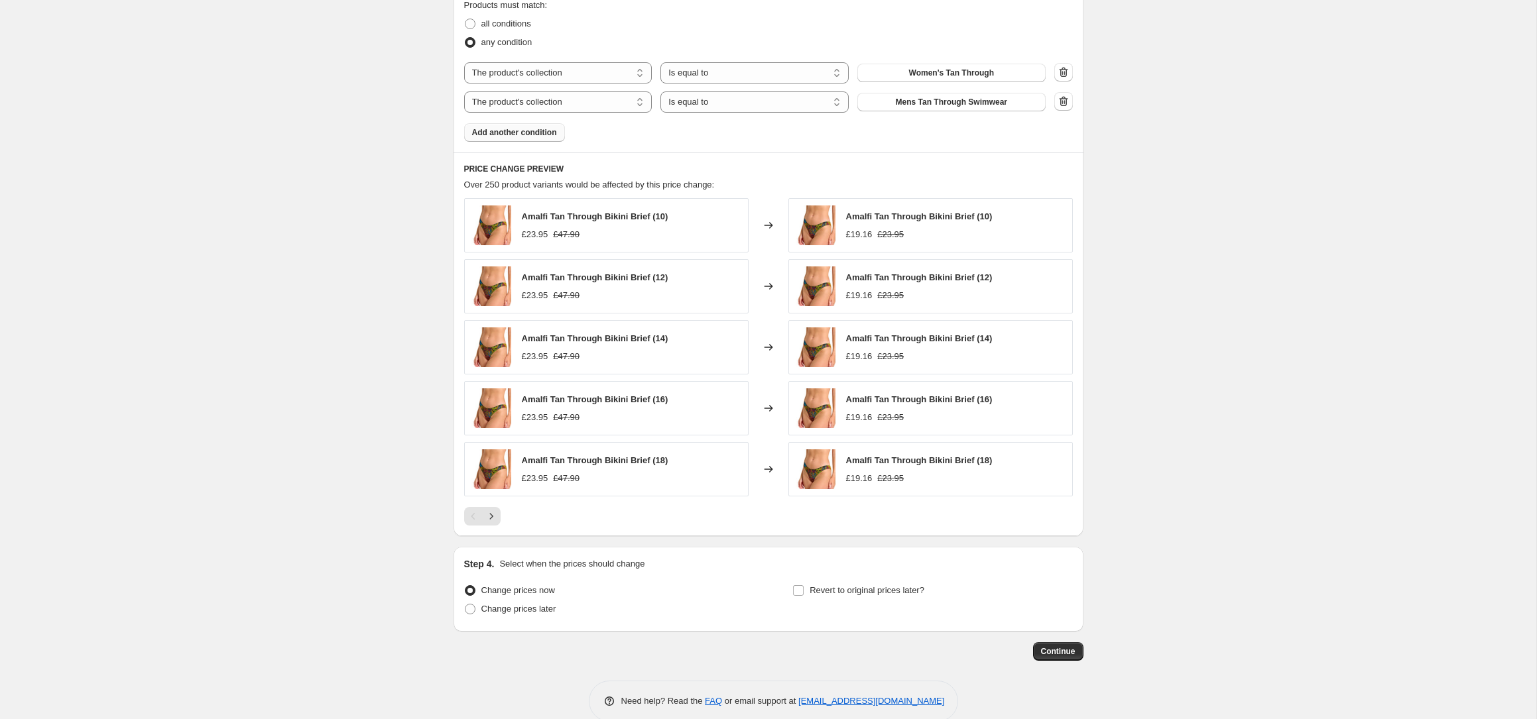
scroll to position [780, 0]
click at [1067, 651] on span "Continue" at bounding box center [1058, 651] width 34 height 11
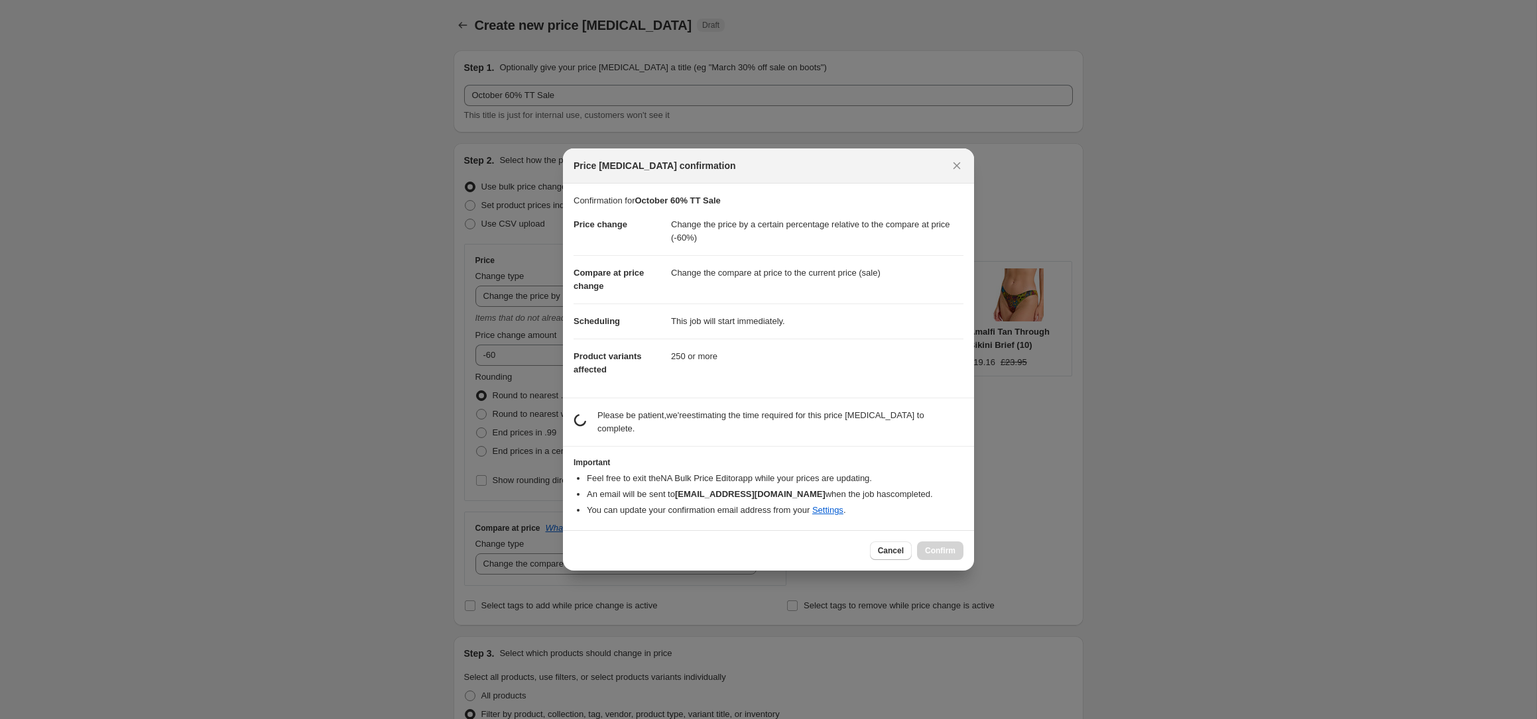
scroll to position [0, 0]
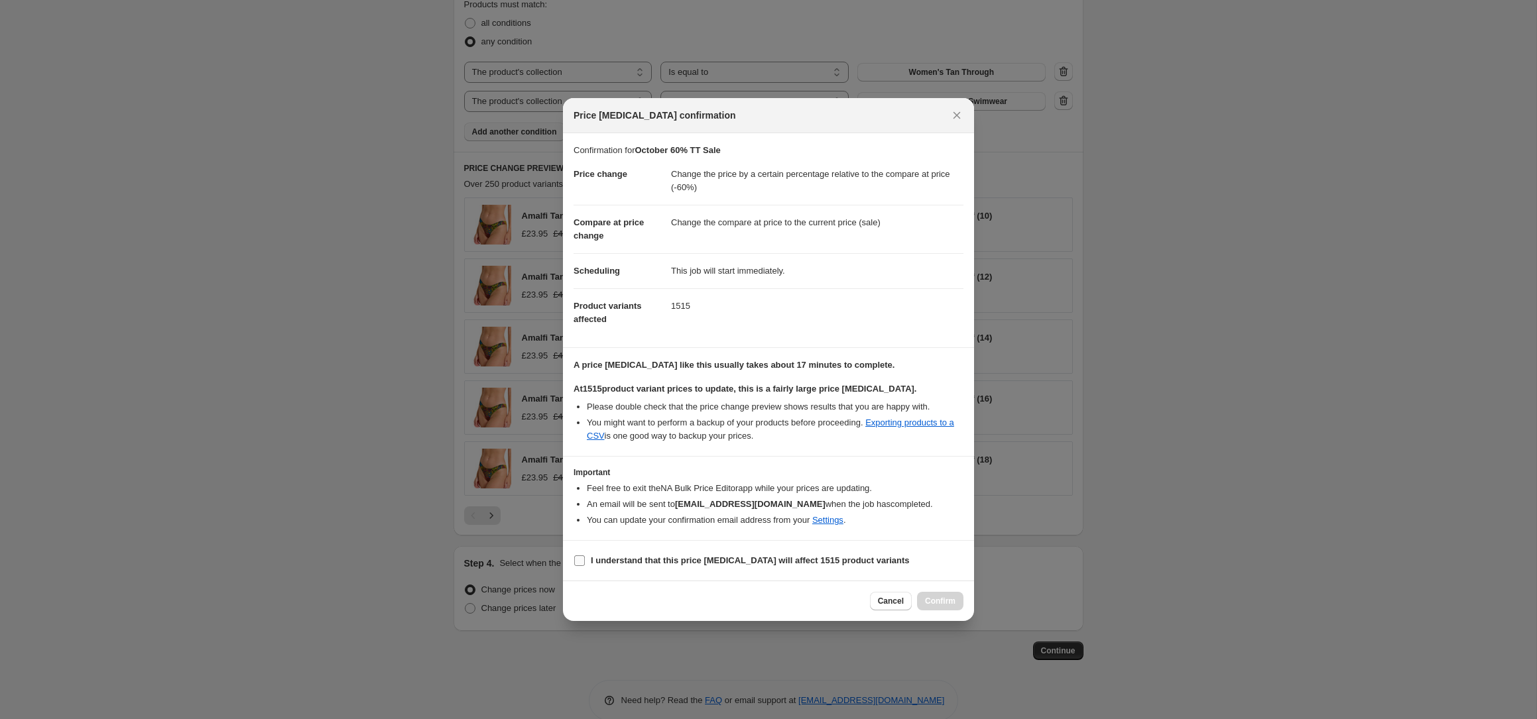
click at [741, 558] on b "I understand that this price [MEDICAL_DATA] will affect 1515 product variants" at bounding box center [750, 561] width 319 height 10
click at [585, 558] on input "I understand that this price [MEDICAL_DATA] will affect 1515 product variants" at bounding box center [579, 561] width 11 height 11
checkbox input "true"
click at [954, 598] on span "Confirm" at bounding box center [940, 601] width 30 height 11
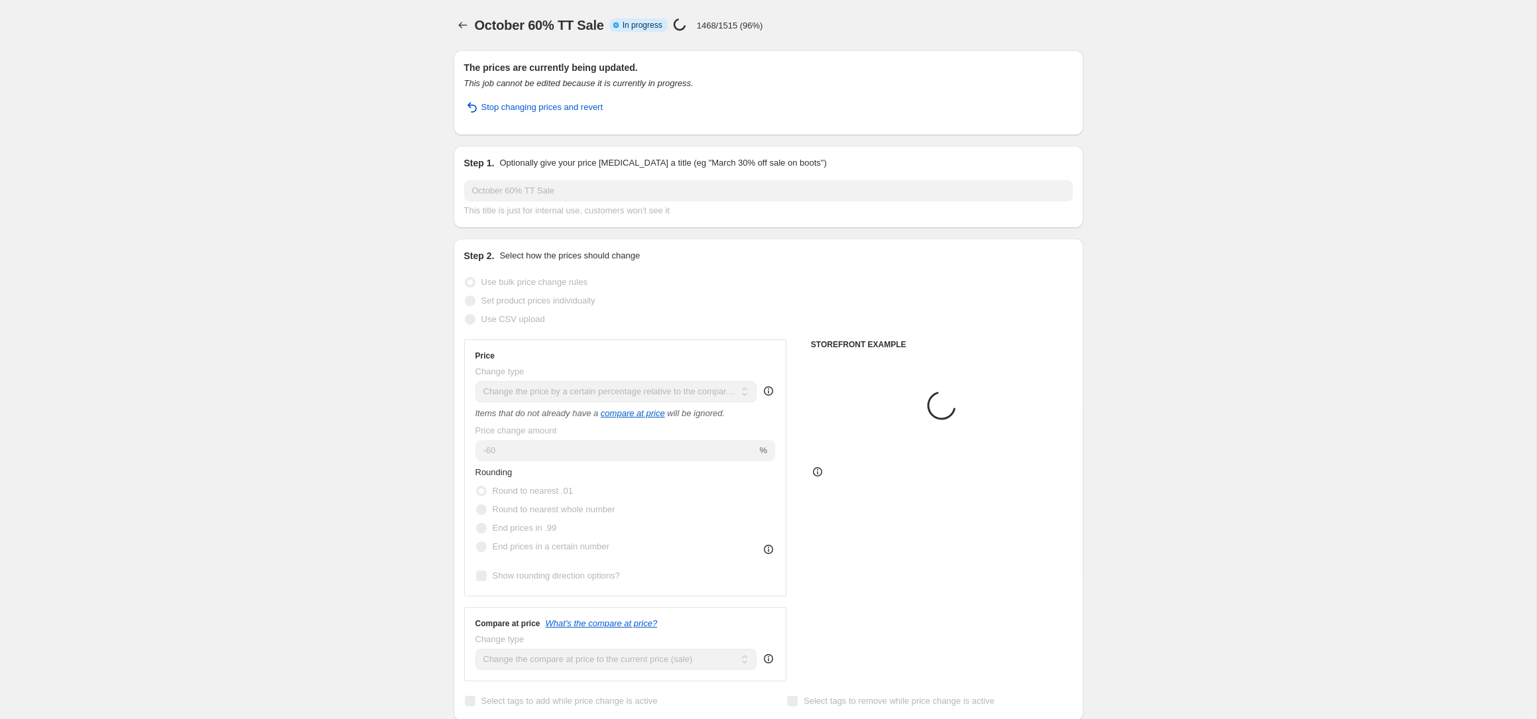
select select "pcap"
select select "collection"
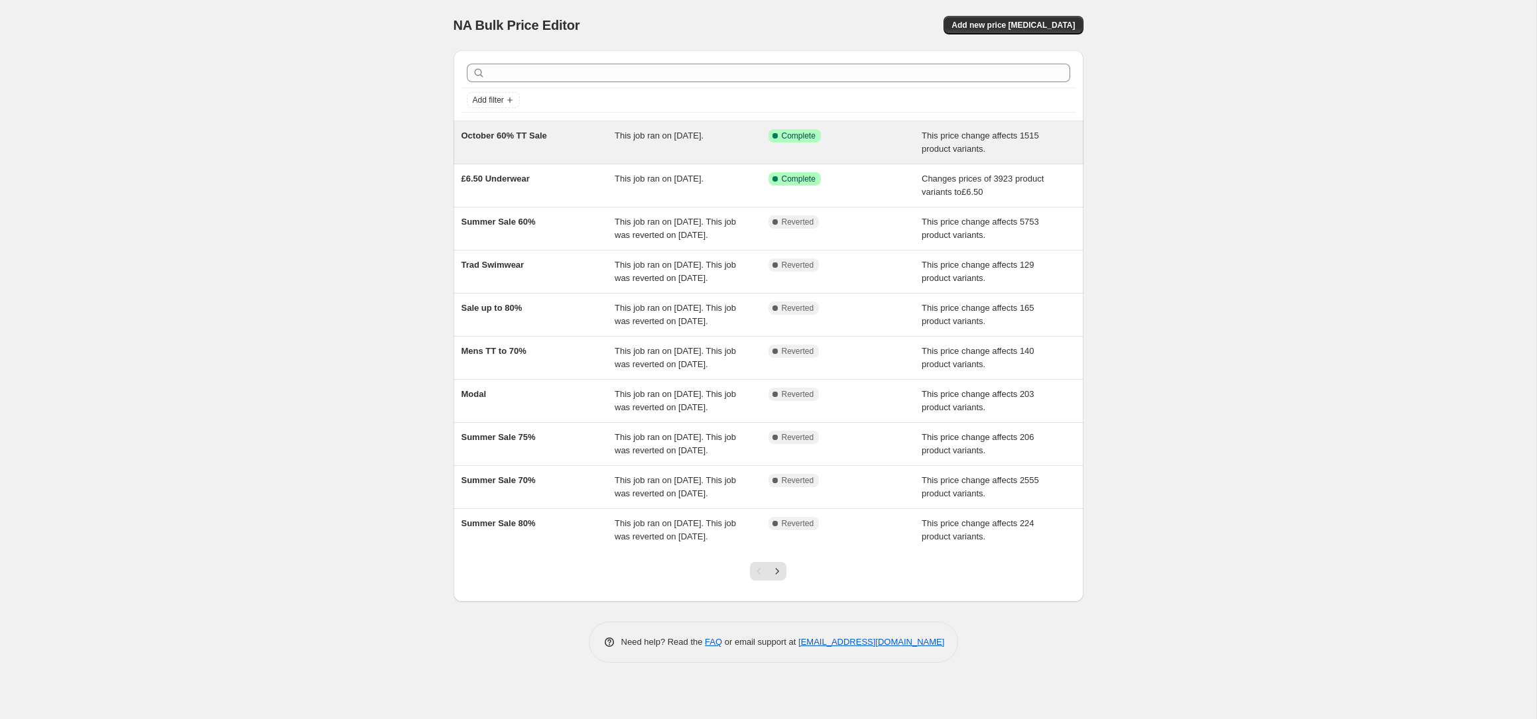
click at [515, 137] on span "October 60% TT Sale" at bounding box center [504, 136] width 86 height 10
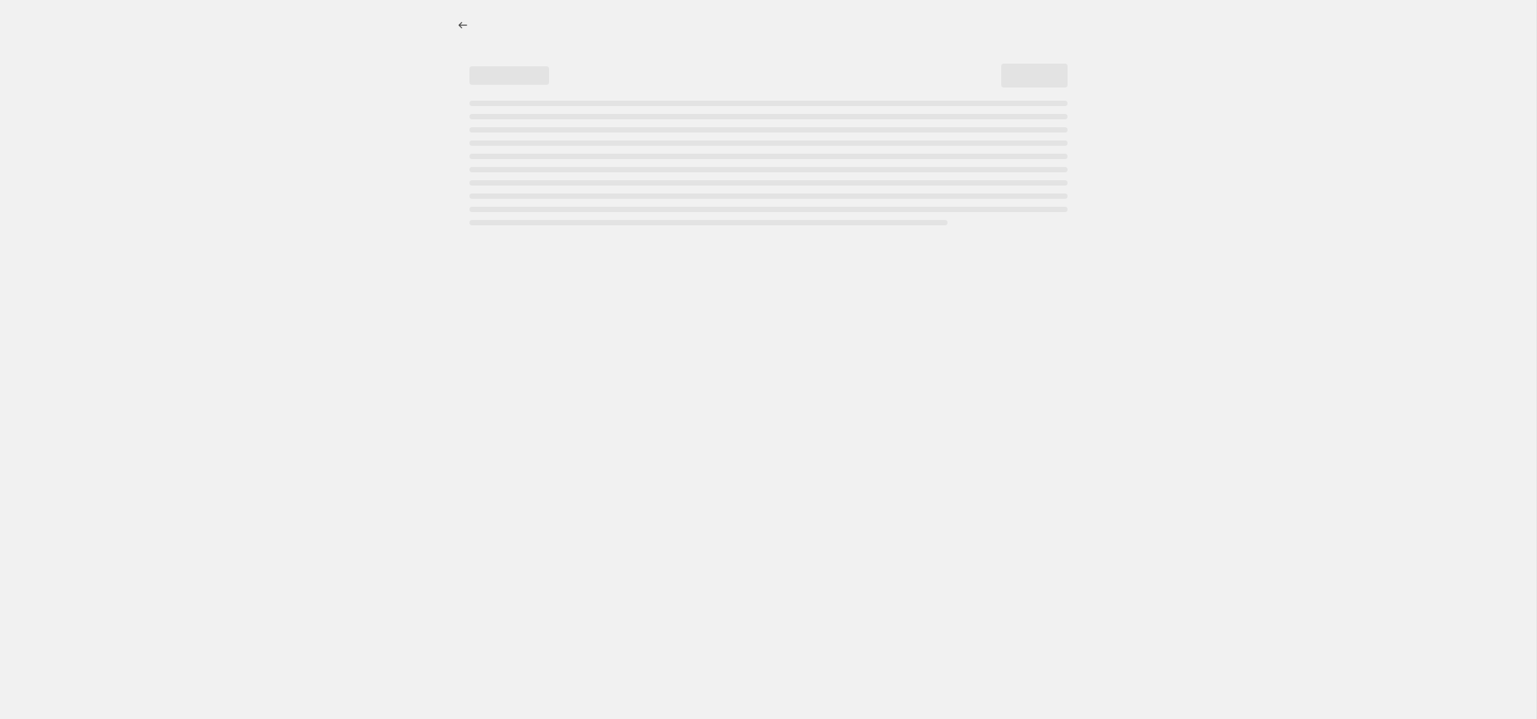
select select "pcap"
select select "collection"
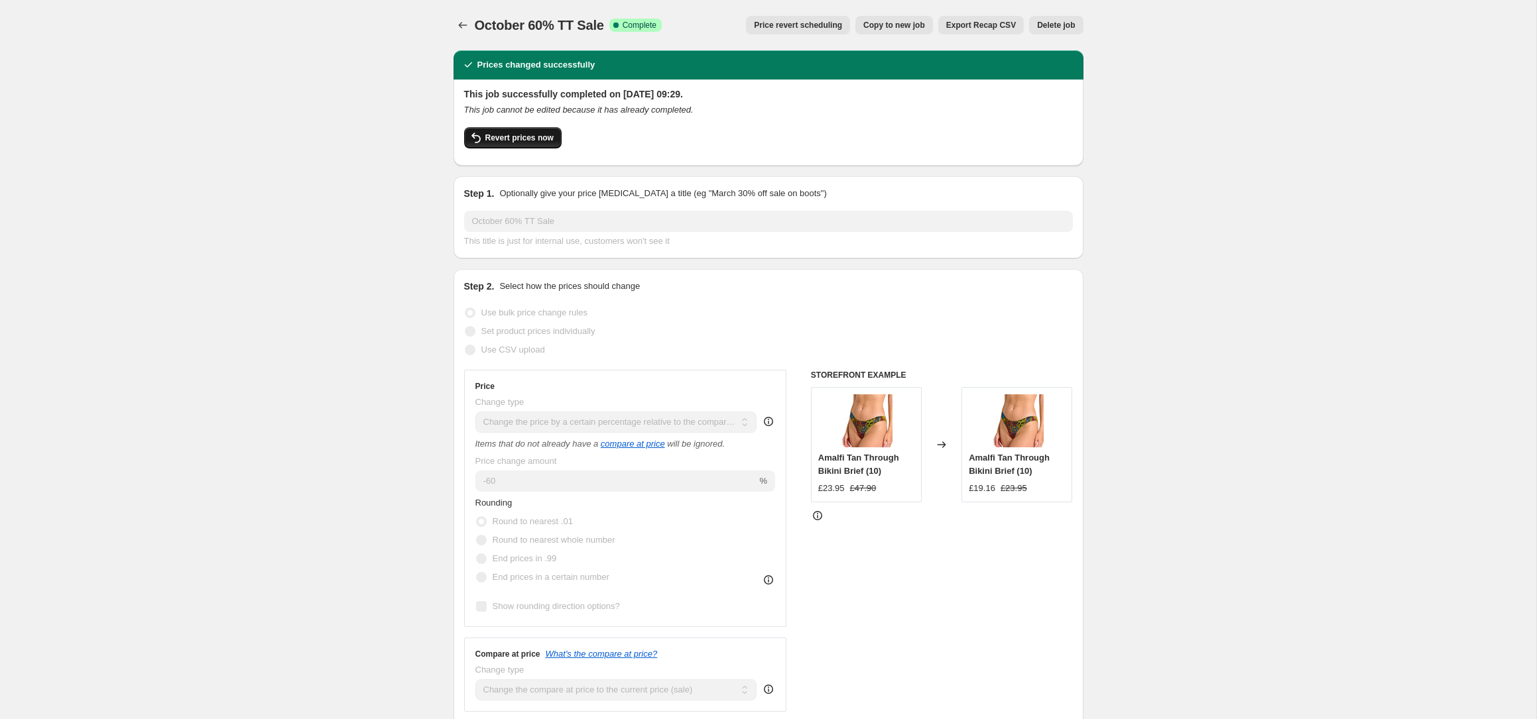
click at [525, 135] on span "Revert prices now" at bounding box center [519, 138] width 68 height 11
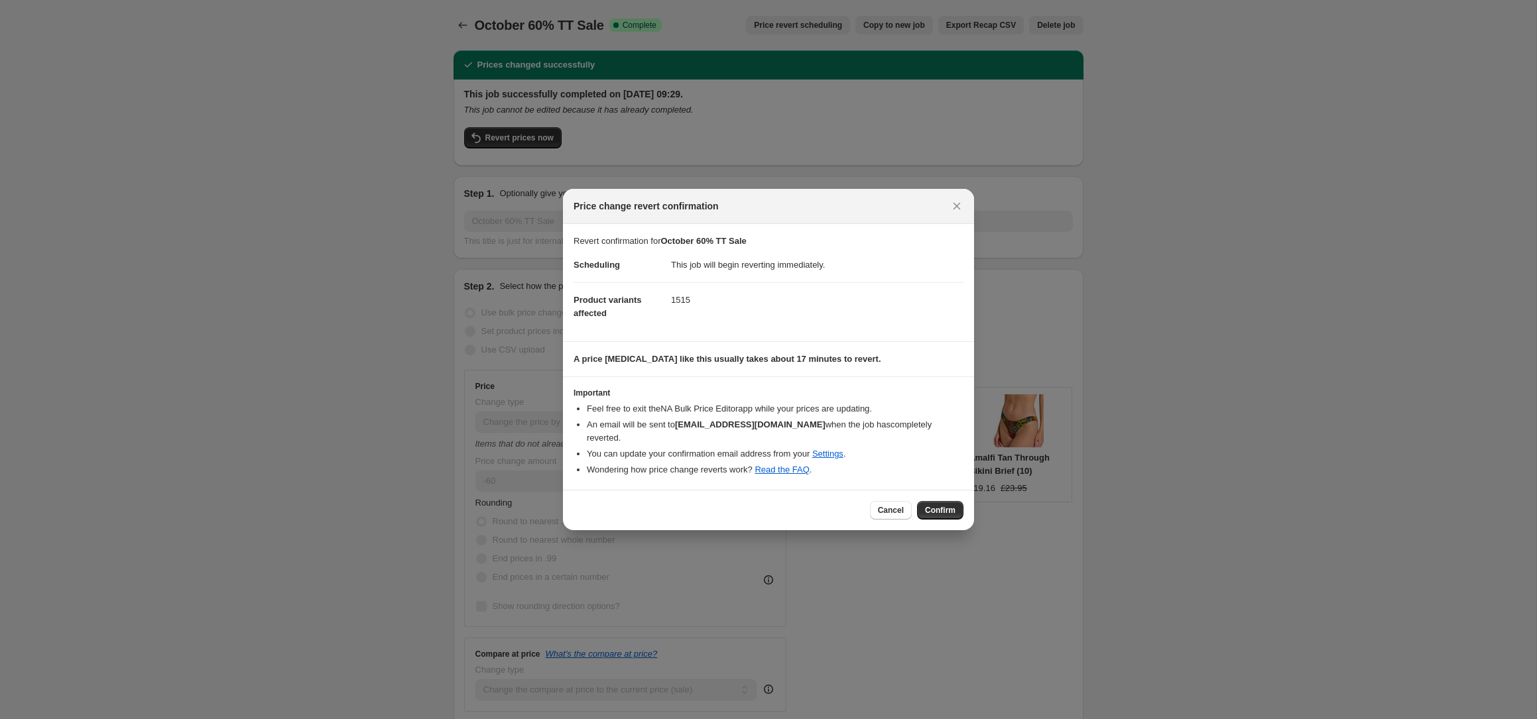
click at [936, 511] on button "Confirm" at bounding box center [940, 510] width 46 height 19
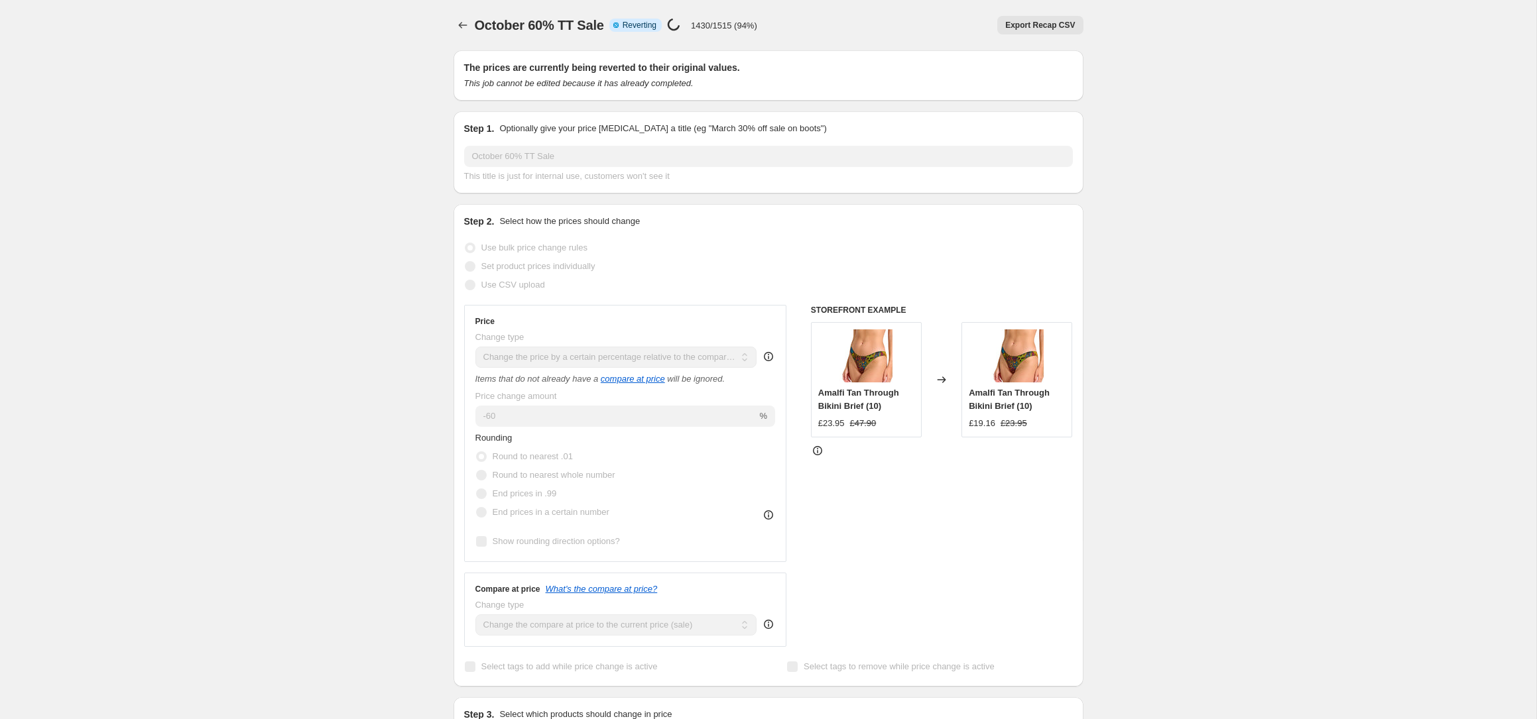
select select "pcap"
select select "collection"
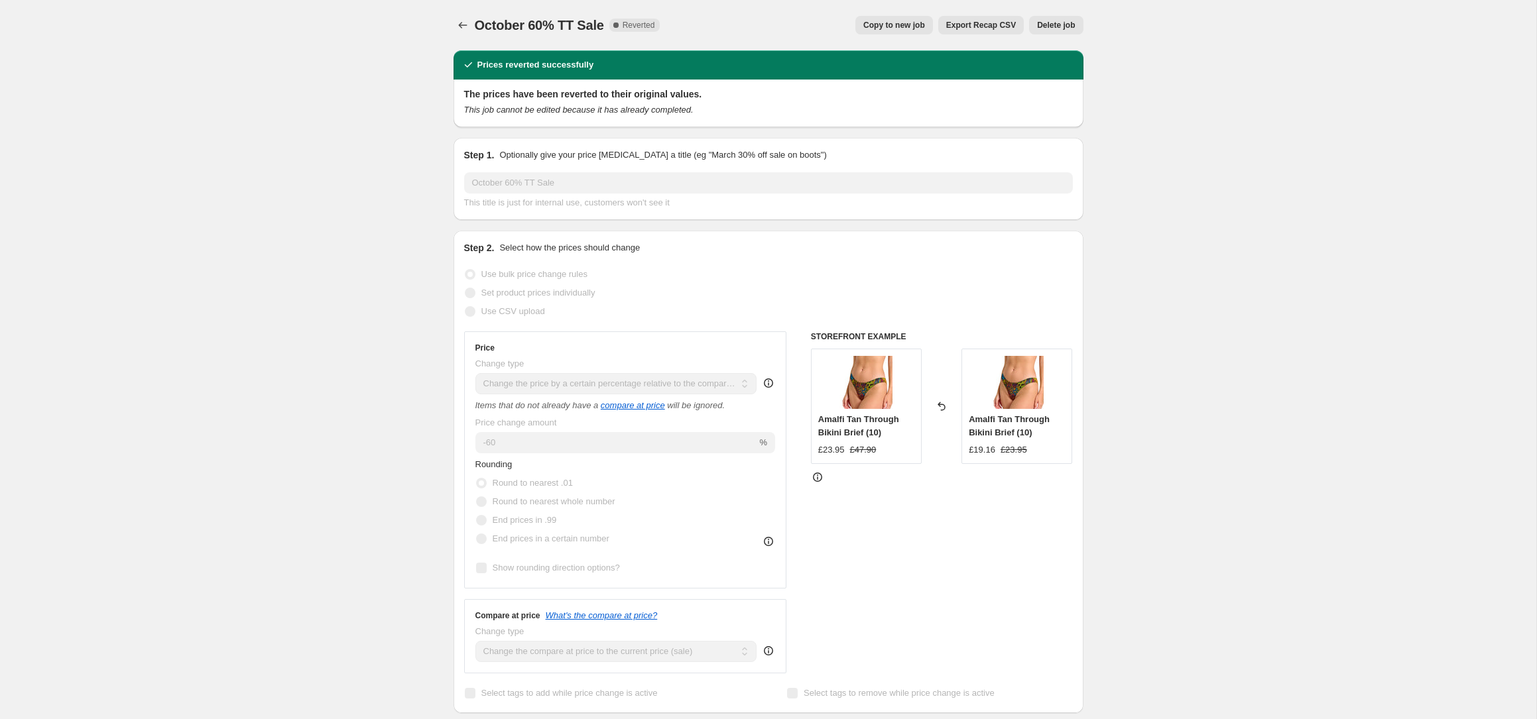
click at [896, 26] on span "Copy to new job" at bounding box center [894, 25] width 62 height 11
select select "pcap"
select select "collection"
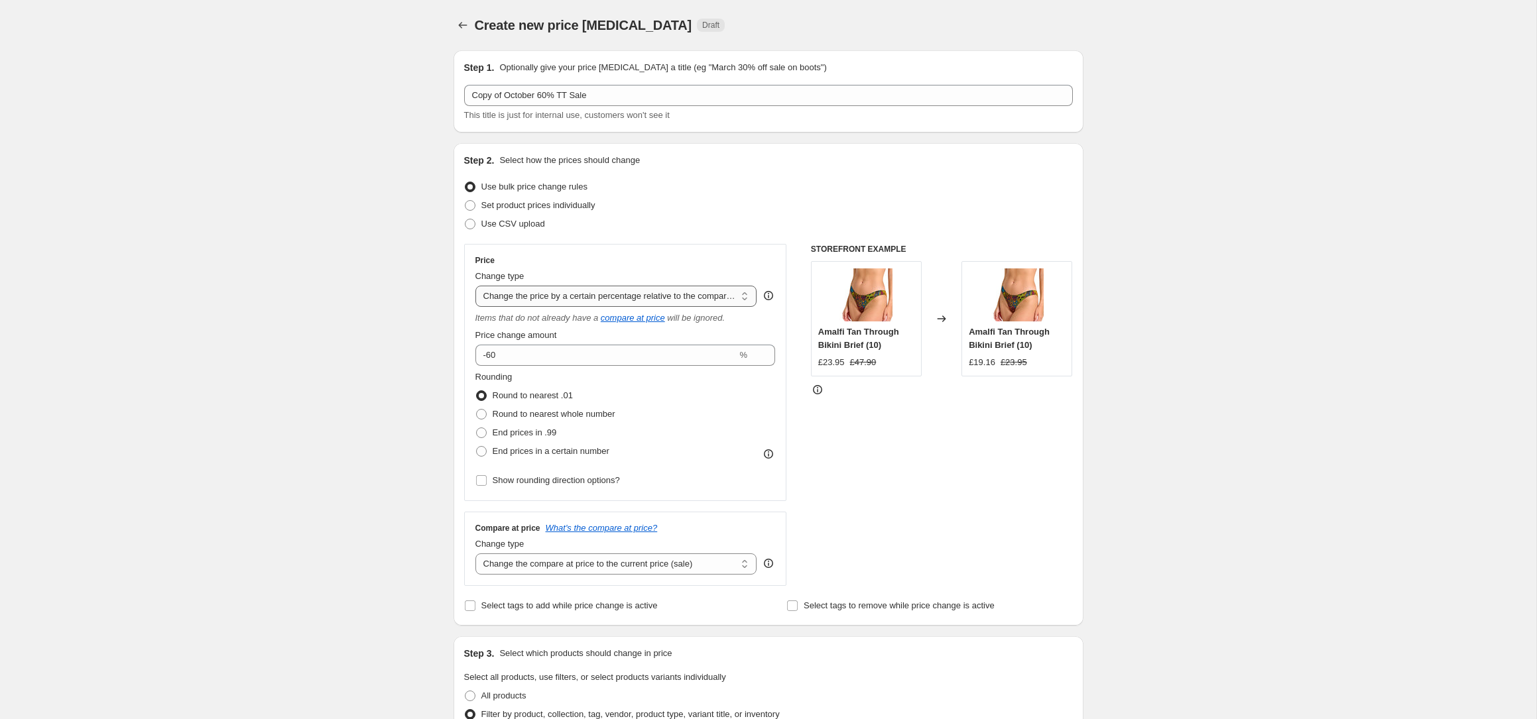
click at [622, 298] on select "Change the price to a certain amount Change the price by a certain amount Chang…" at bounding box center [616, 296] width 282 height 21
click at [630, 570] on select "Change the compare at price to the current price (sale) Change the compare at p…" at bounding box center [616, 564] width 282 height 21
select select "no_change"
click at [475, 554] on select "Change the compare at price to the current price (sale) Change the compare at p…" at bounding box center [616, 564] width 282 height 21
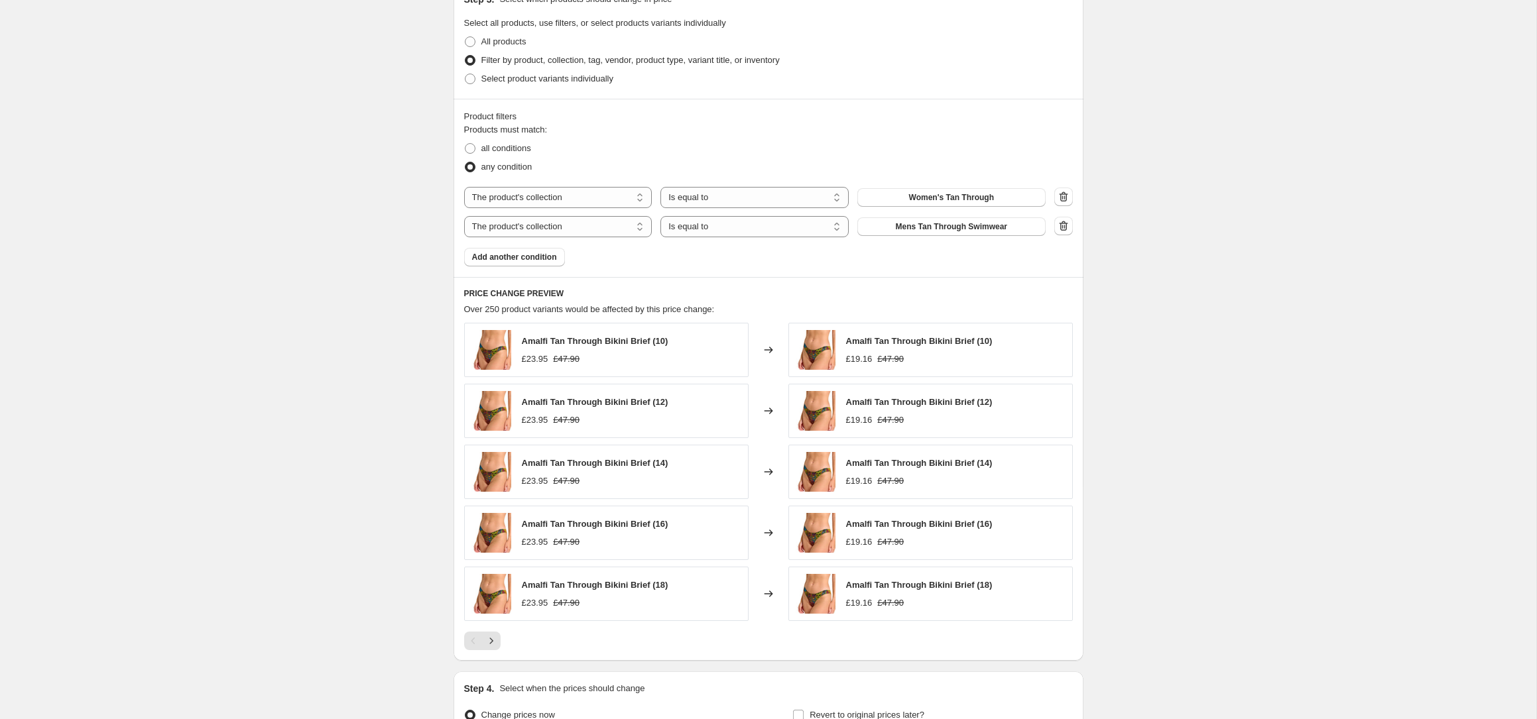
scroll to position [802, 0]
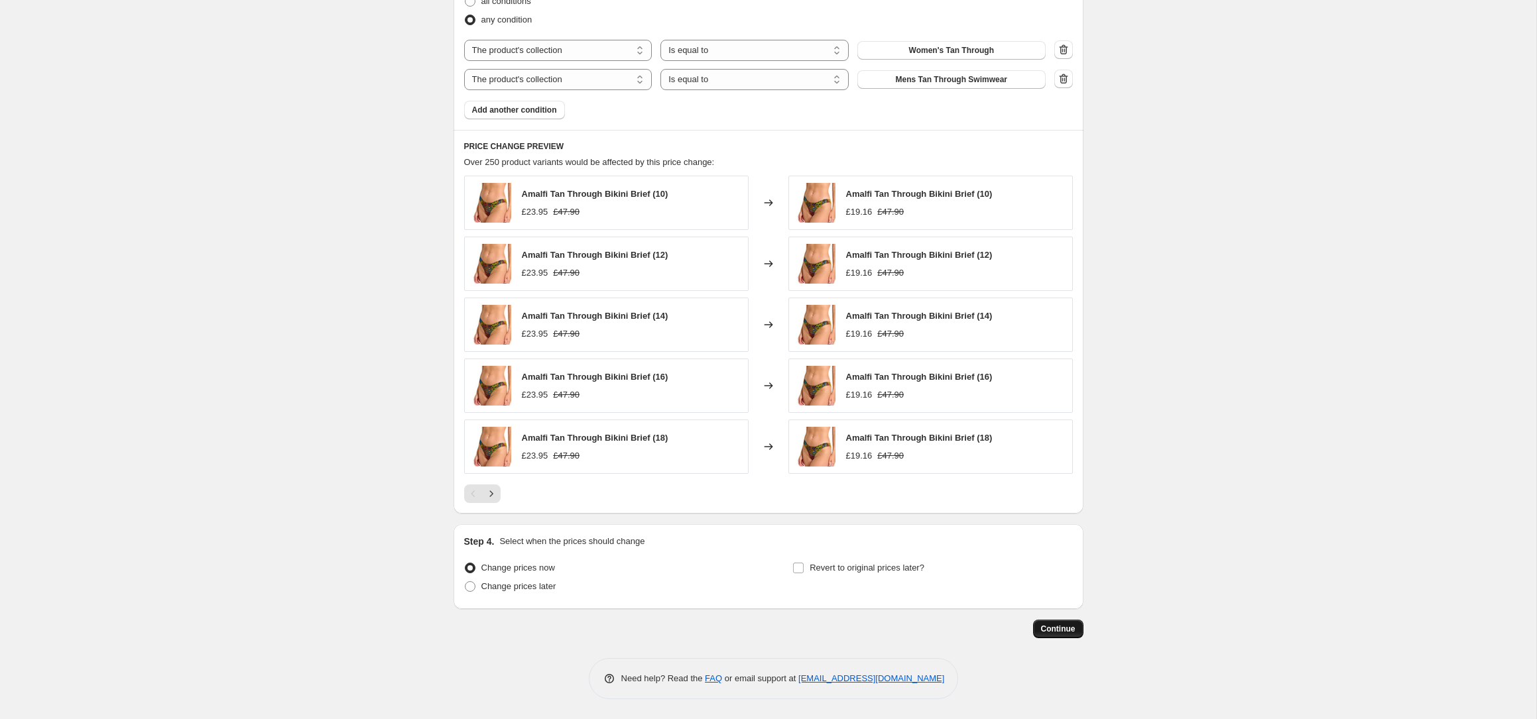
click at [1069, 633] on span "Continue" at bounding box center [1058, 629] width 34 height 11
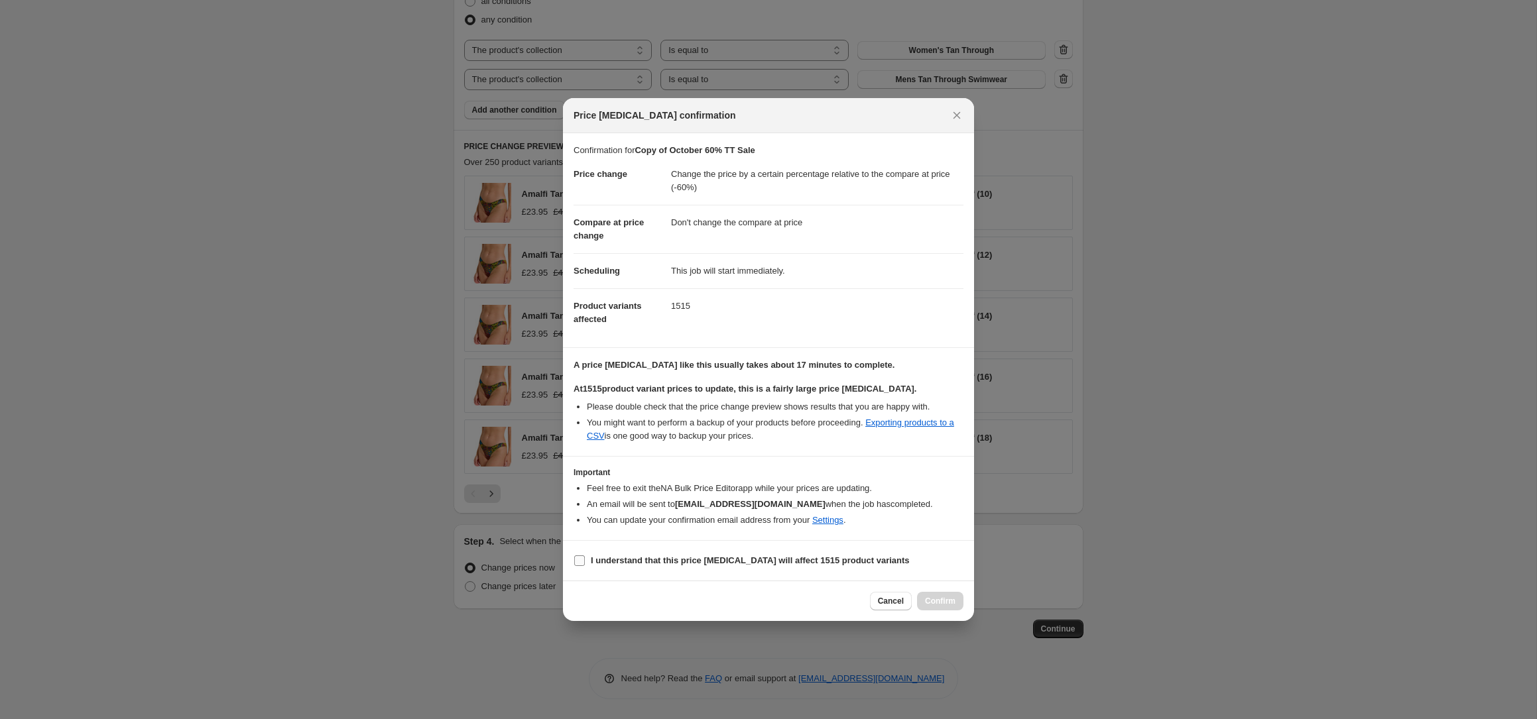
click at [673, 560] on b "I understand that this price [MEDICAL_DATA] will affect 1515 product variants" at bounding box center [750, 561] width 319 height 10
click at [585, 560] on input "I understand that this price [MEDICAL_DATA] will affect 1515 product variants" at bounding box center [579, 561] width 11 height 11
checkbox input "true"
click at [938, 597] on span "Confirm" at bounding box center [940, 601] width 30 height 11
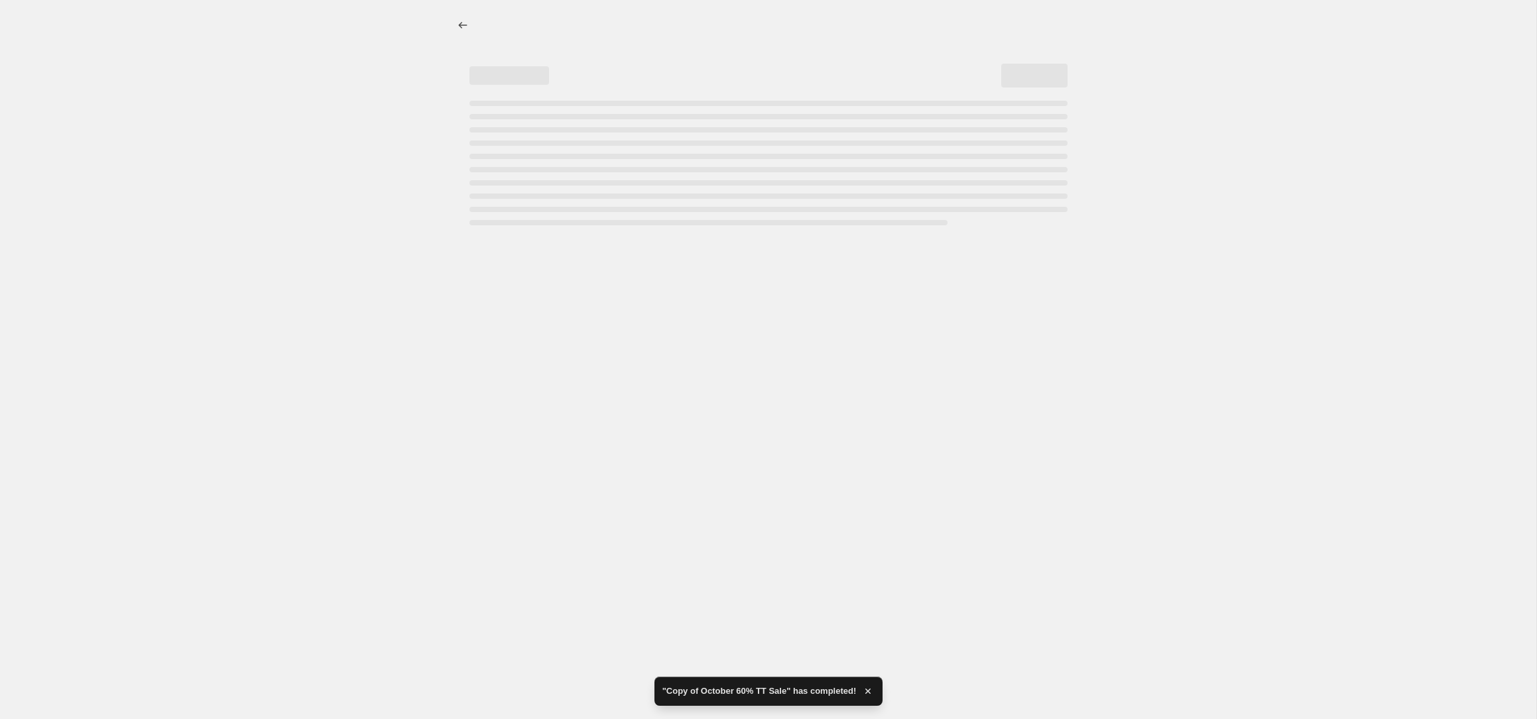
select select "pcap"
select select "no_change"
select select "collection"
